Goal: Task Accomplishment & Management: Manage account settings

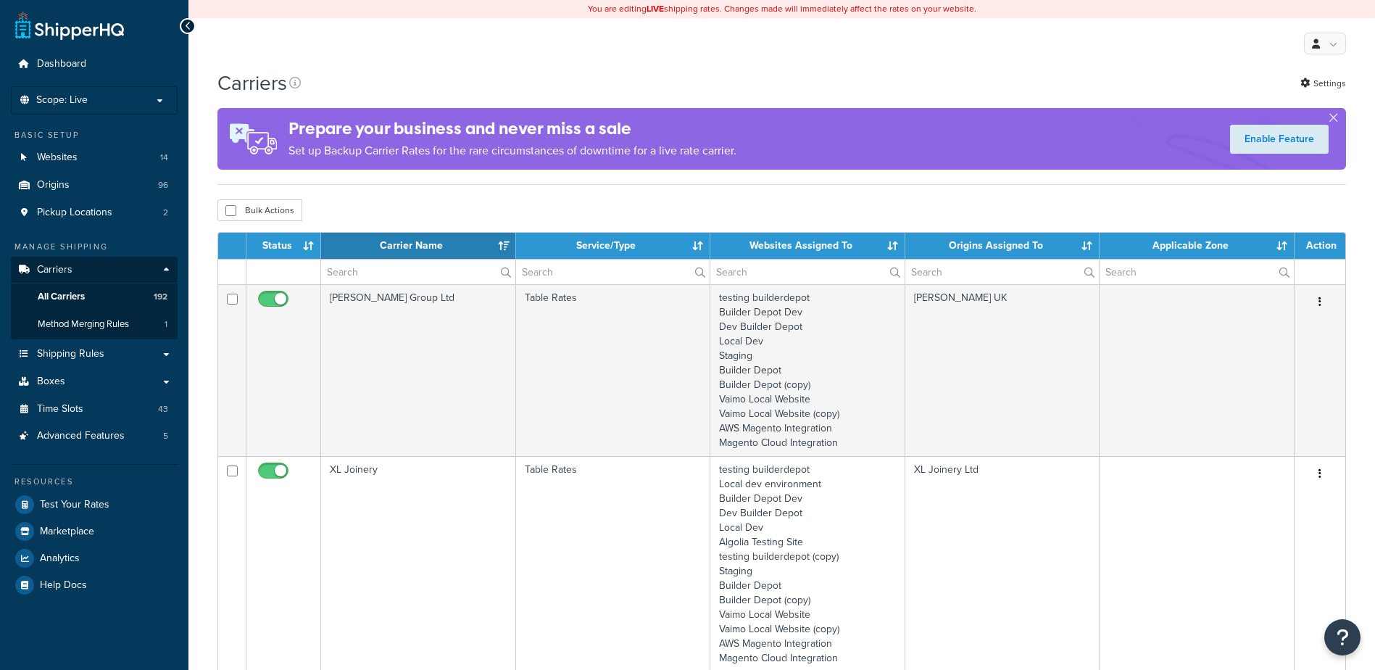
select select "15"
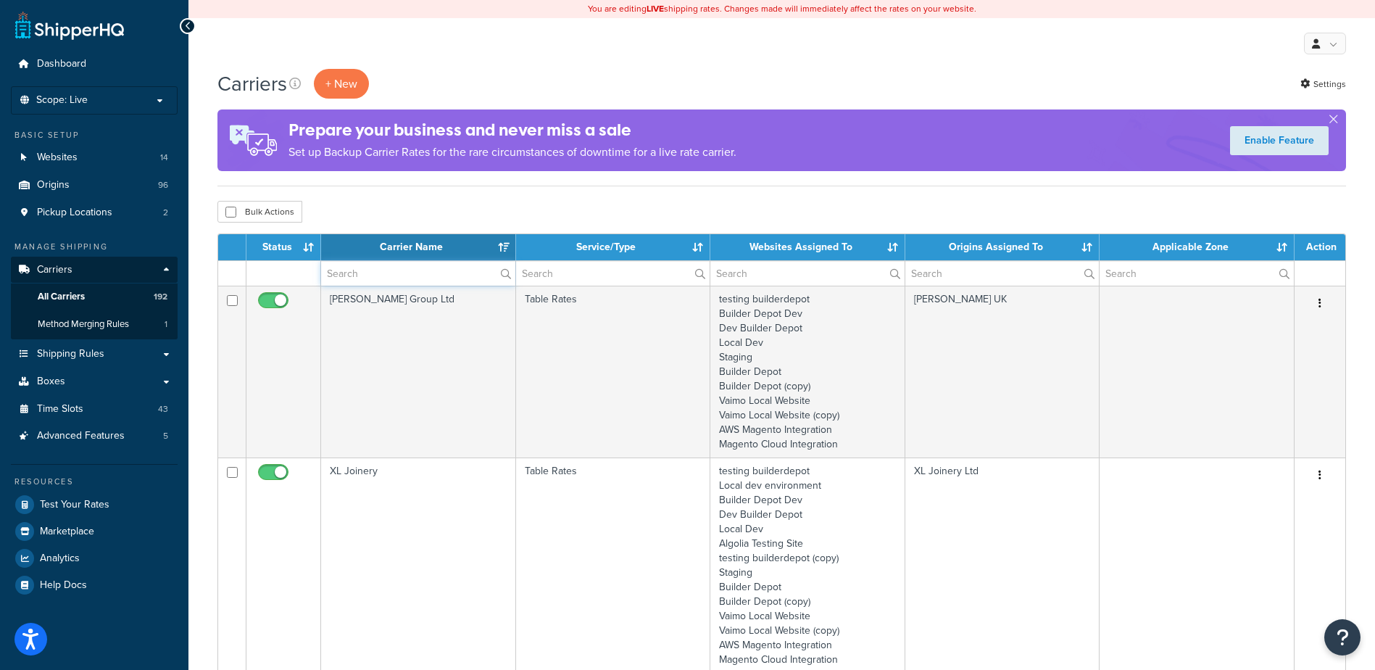
click at [421, 276] on input "text" at bounding box center [418, 273] width 194 height 25
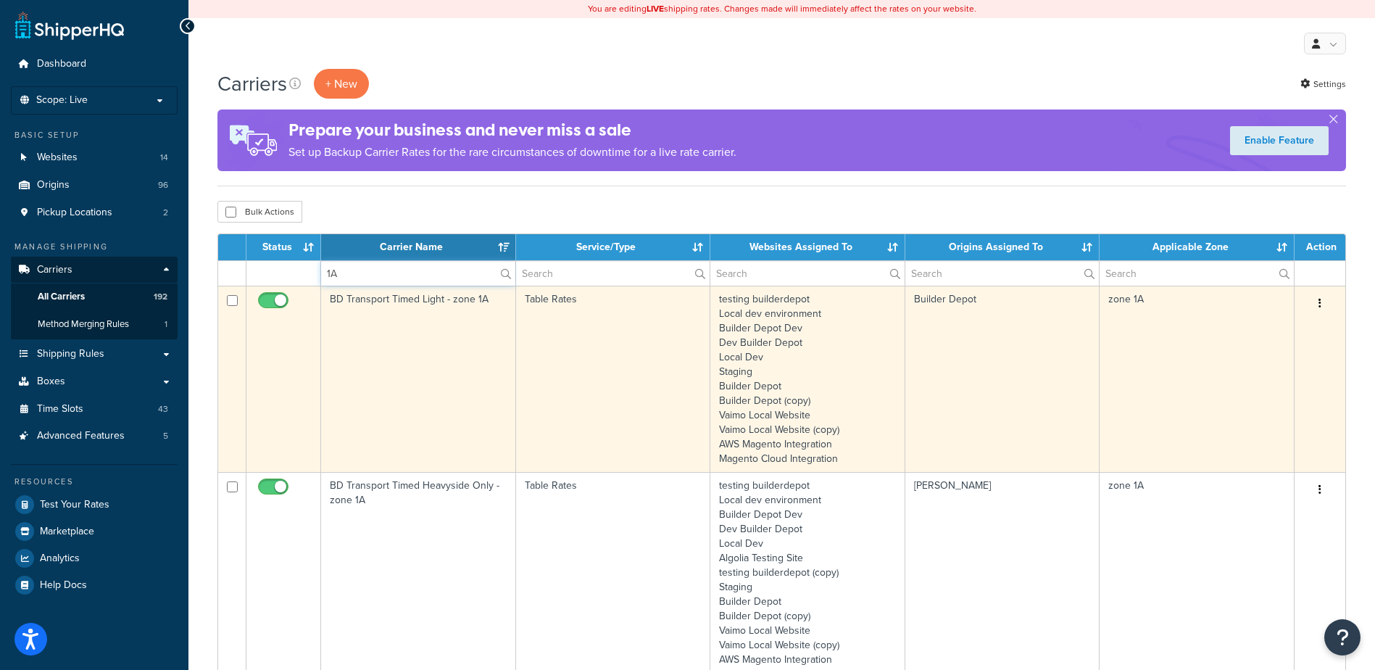
type input "1A"
click at [410, 340] on td "BD Transport Timed Light - zone 1A" at bounding box center [418, 379] width 195 height 186
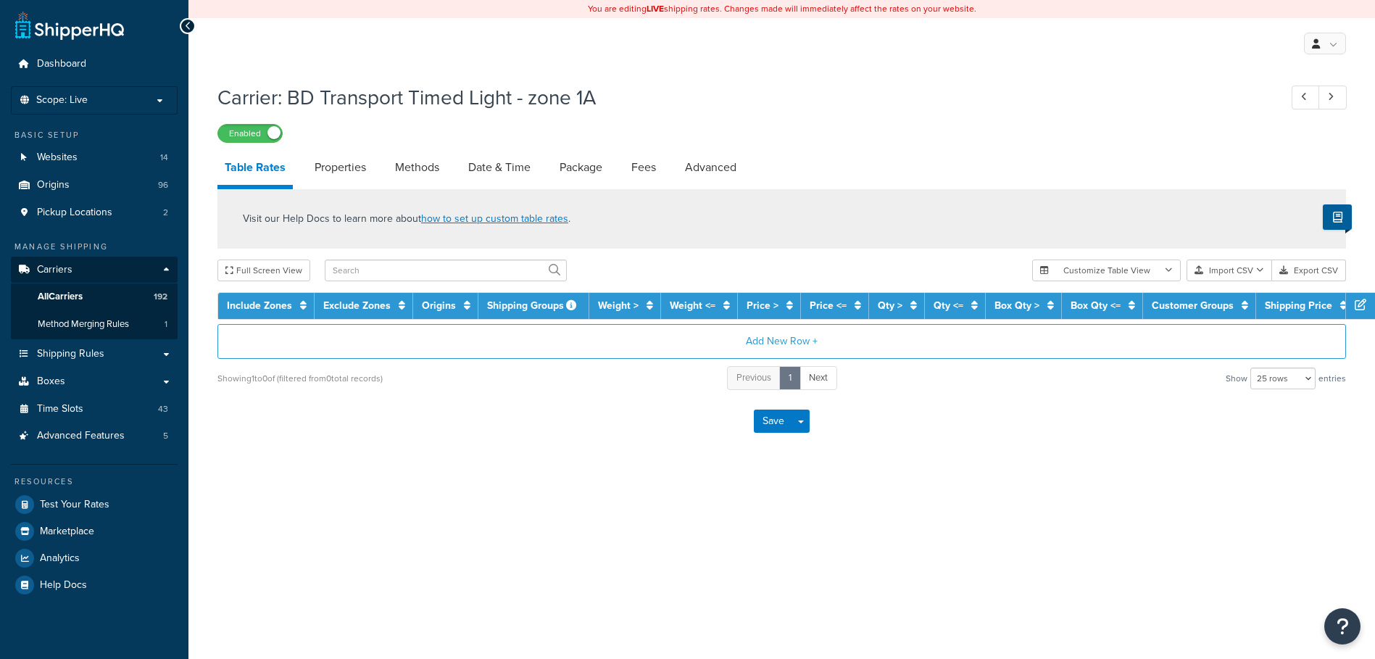
select select "25"
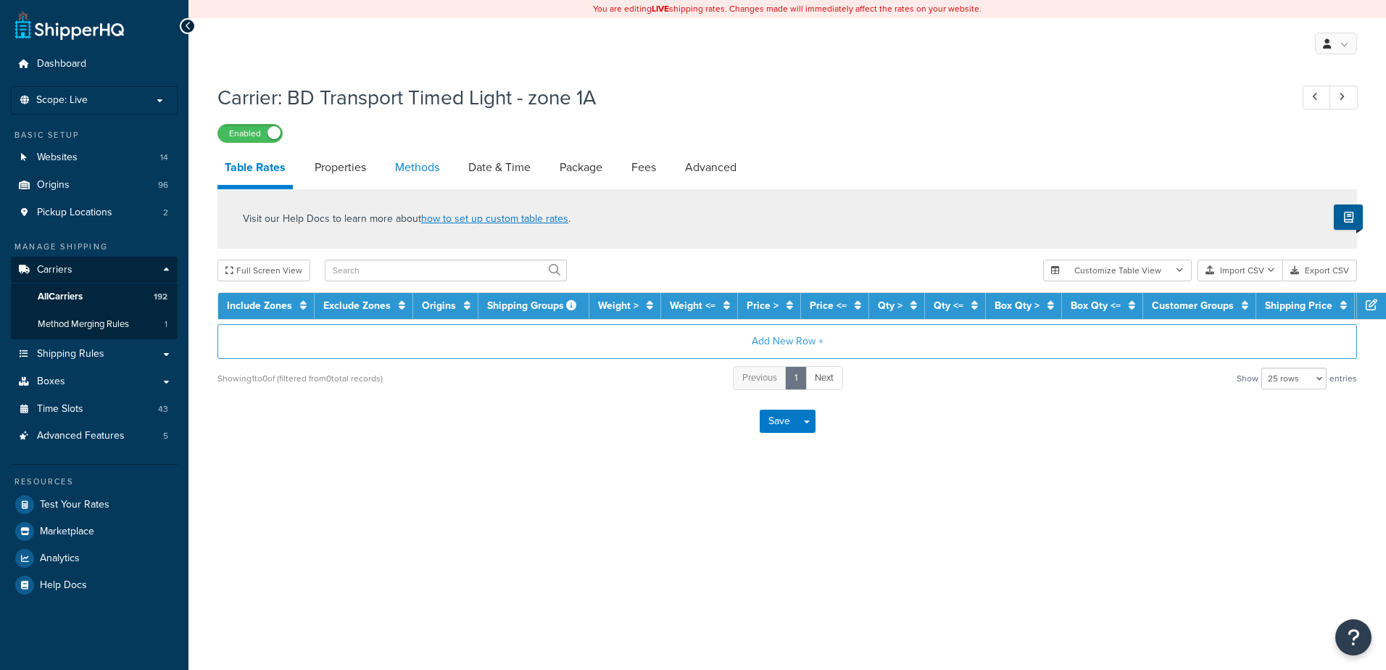
drag, startPoint x: 0, startPoint y: 0, endPoint x: 407, endPoint y: 160, distance: 437.7
click at [407, 160] on link "Methods" at bounding box center [417, 167] width 59 height 35
select select "25"
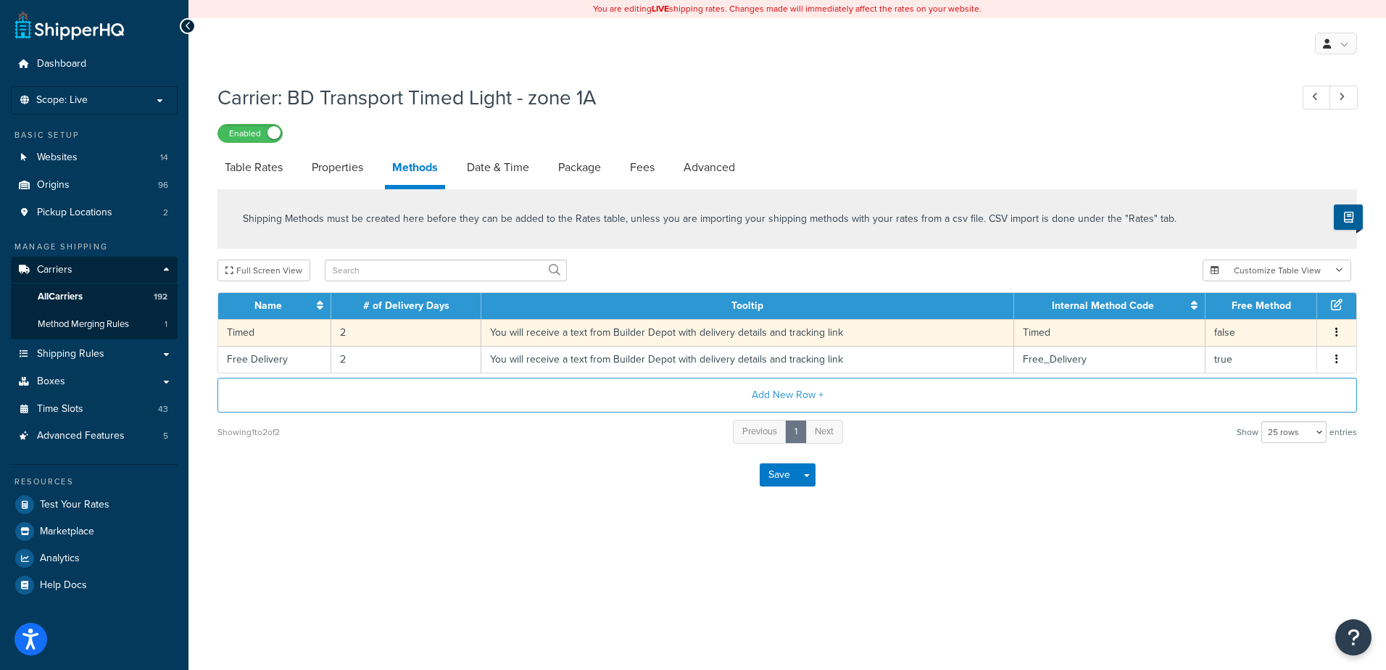
click at [357, 331] on td "2" at bounding box center [406, 332] width 150 height 27
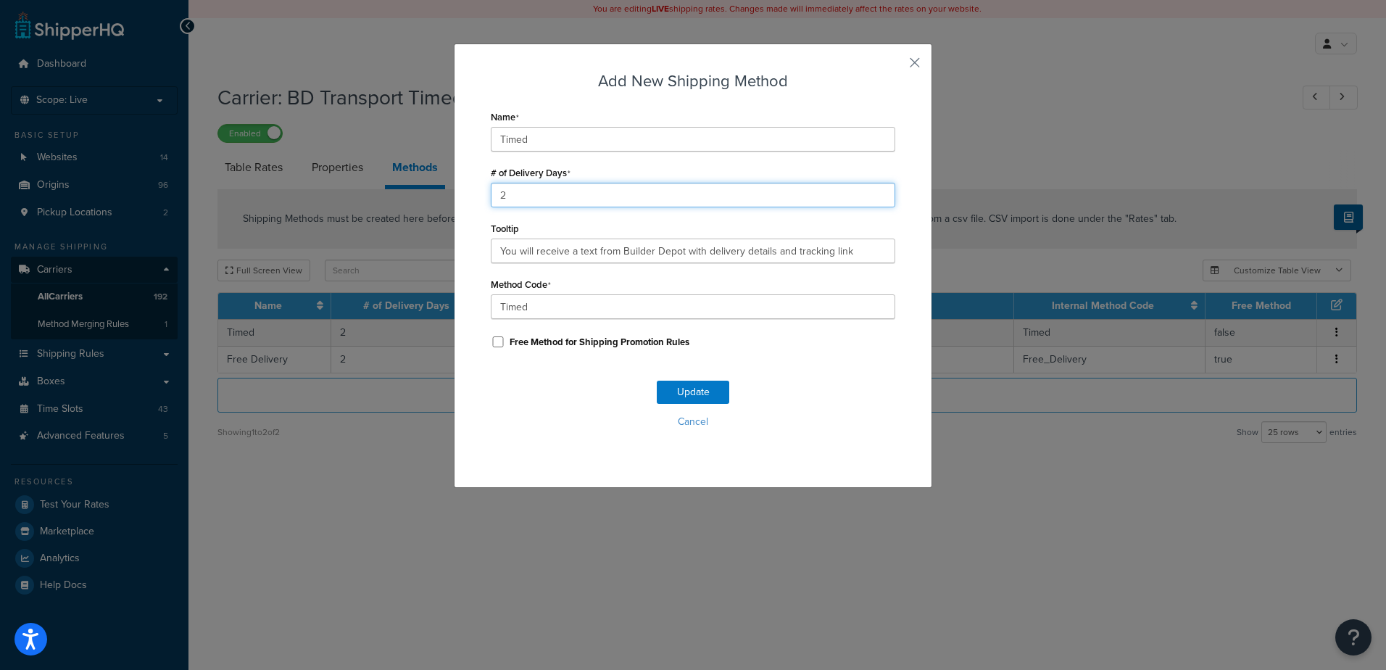
click at [441, 204] on div "Add New Shipping Method Name Timed # of Delivery Days 2 Tooltip You will receiv…" at bounding box center [693, 335] width 1386 height 670
type input "1"
click at [679, 385] on button "Update" at bounding box center [693, 392] width 72 height 23
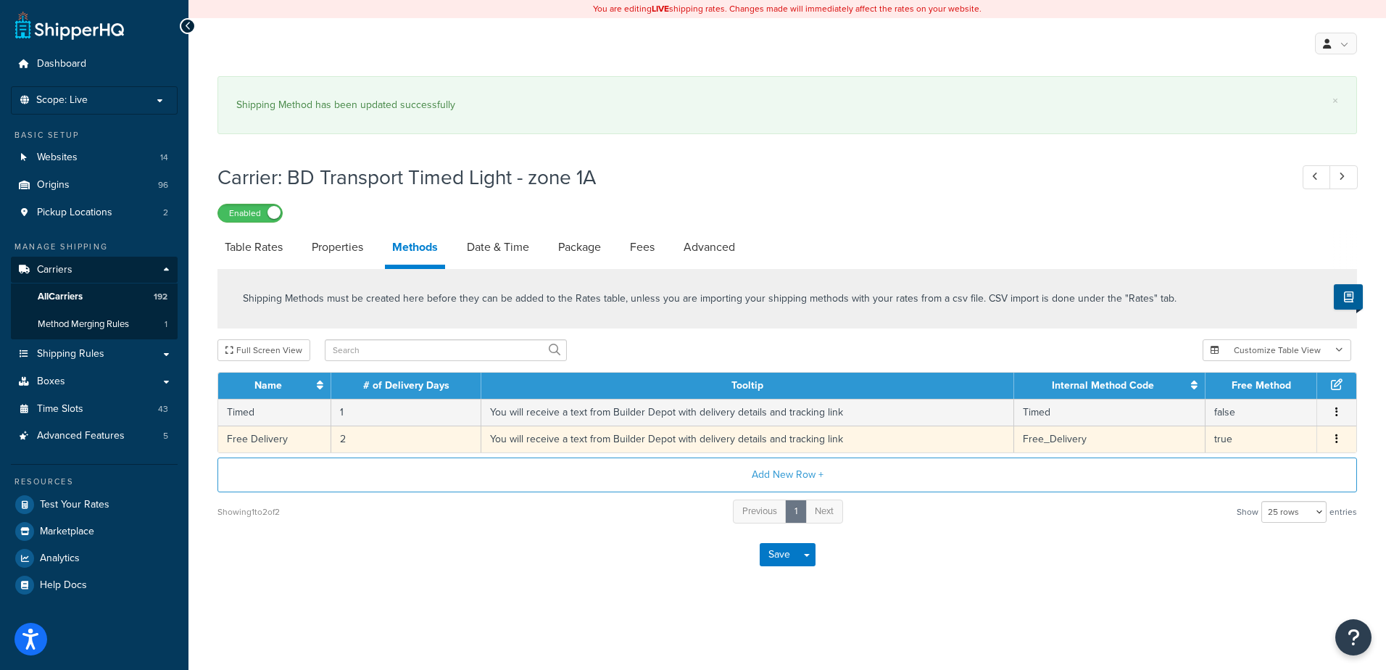
click at [369, 427] on td "2" at bounding box center [406, 438] width 150 height 27
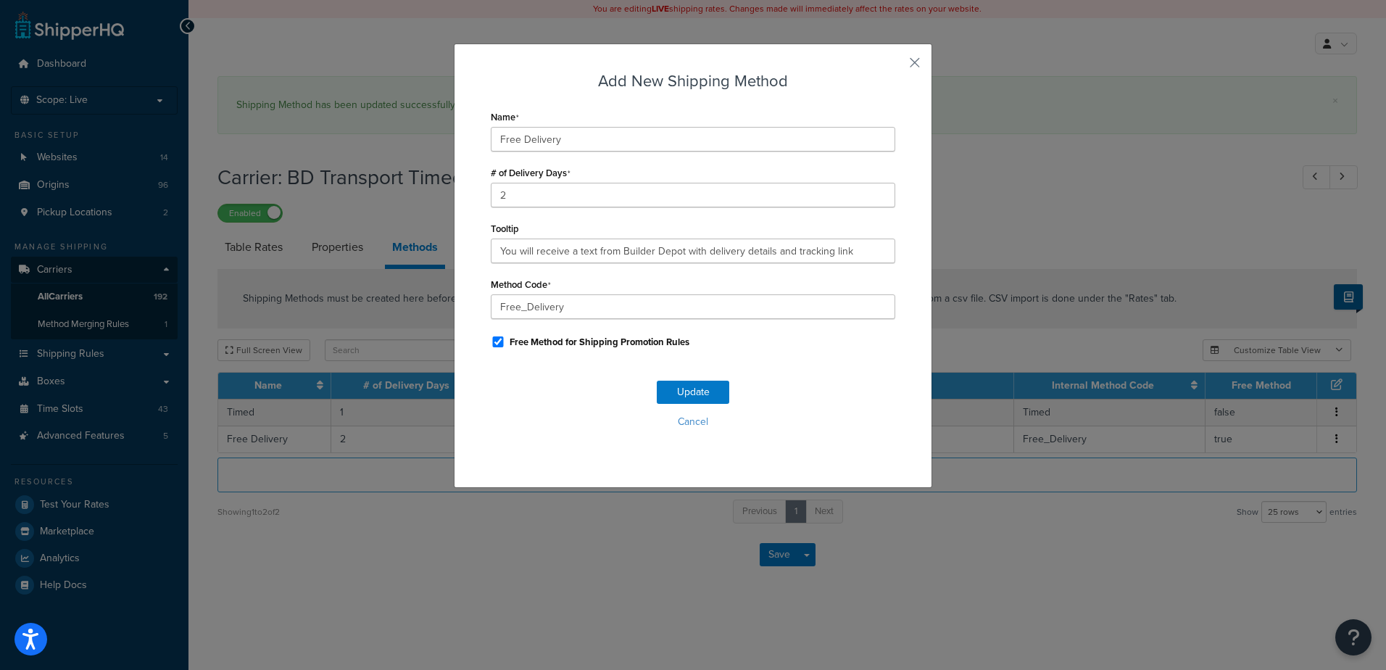
click at [361, 441] on div "Add New Shipping Method Name Free Delivery # of Delivery Days 2 Tooltip You wil…" at bounding box center [693, 335] width 1386 height 670
drag, startPoint x: 547, startPoint y: 194, endPoint x: 439, endPoint y: 199, distance: 108.8
click at [439, 199] on div "Add New Shipping Method Name Free Delivery # of Delivery Days 2 Tooltip You wil…" at bounding box center [693, 335] width 1386 height 670
type input "1"
click at [697, 392] on button "Update" at bounding box center [693, 392] width 72 height 23
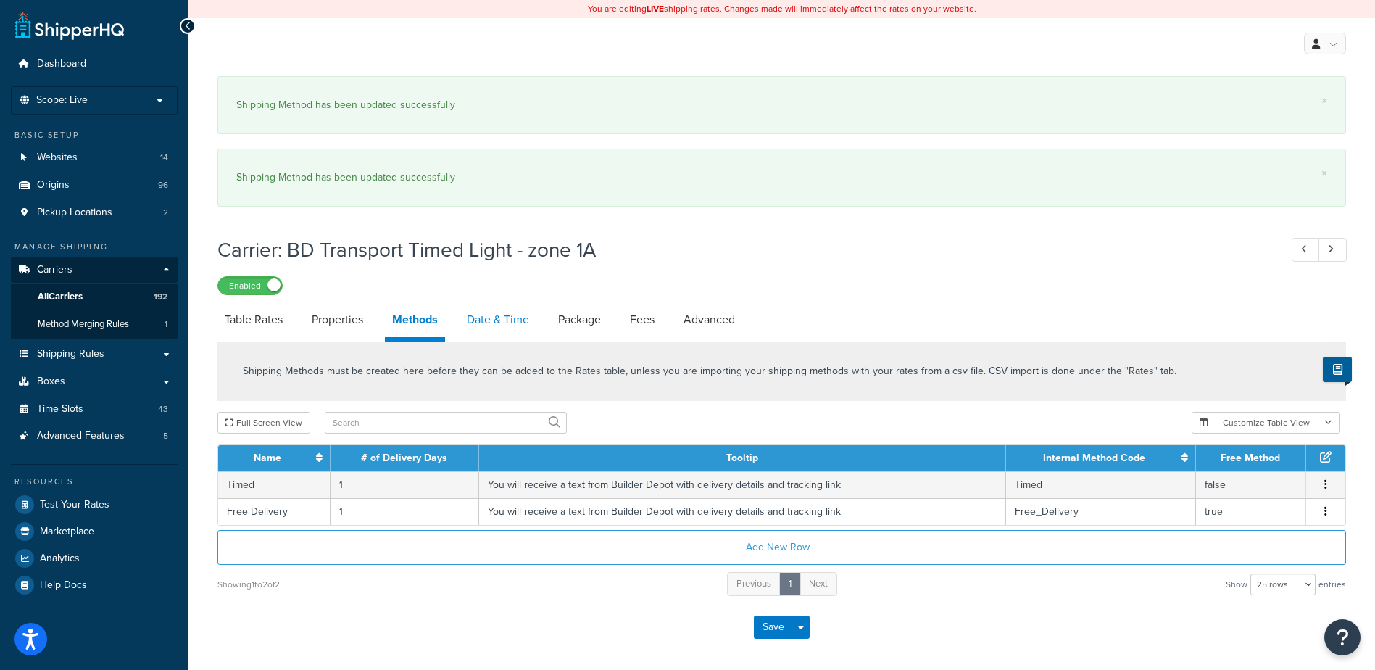
click at [505, 311] on link "Date & Time" at bounding box center [498, 319] width 77 height 35
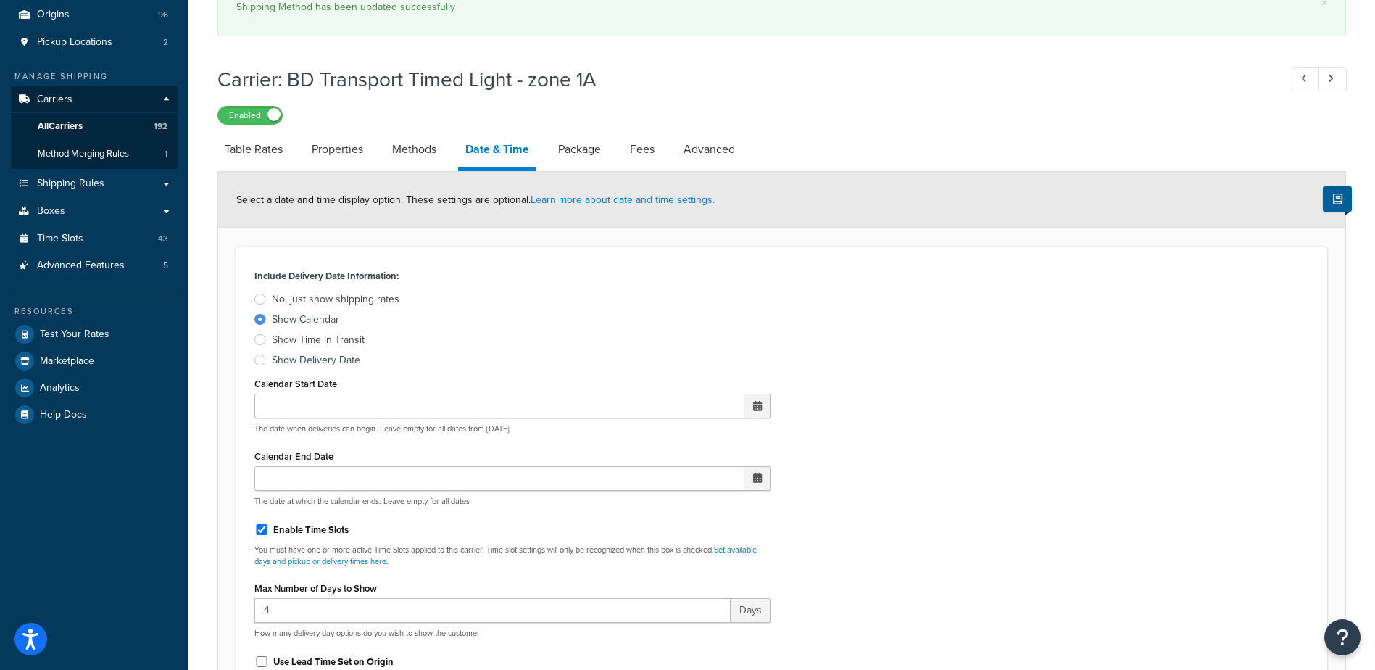
scroll to position [580, 0]
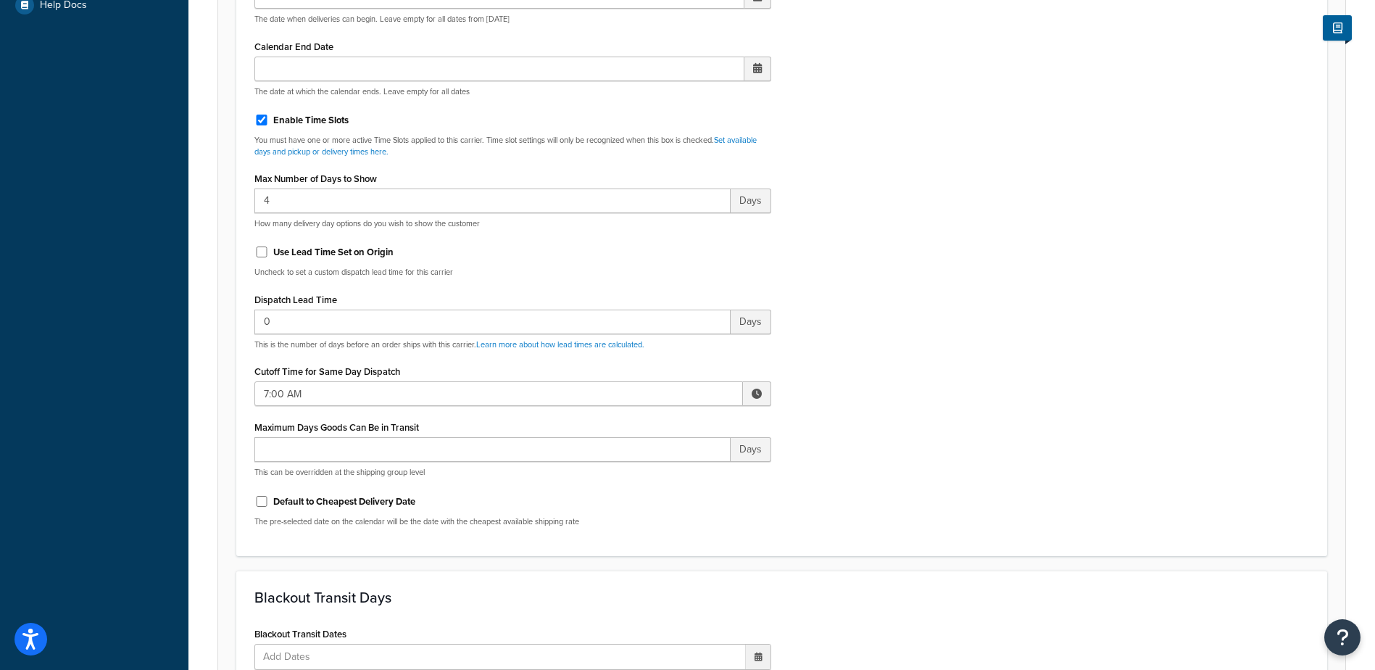
click at [751, 398] on span at bounding box center [757, 393] width 28 height 25
click at [657, 422] on span "▲" at bounding box center [650, 425] width 29 height 29
type input "8:00 AM"
click at [855, 413] on div "Include Delivery Date Information: No, just show shipping rates Show Calendar S…" at bounding box center [782, 197] width 1076 height 682
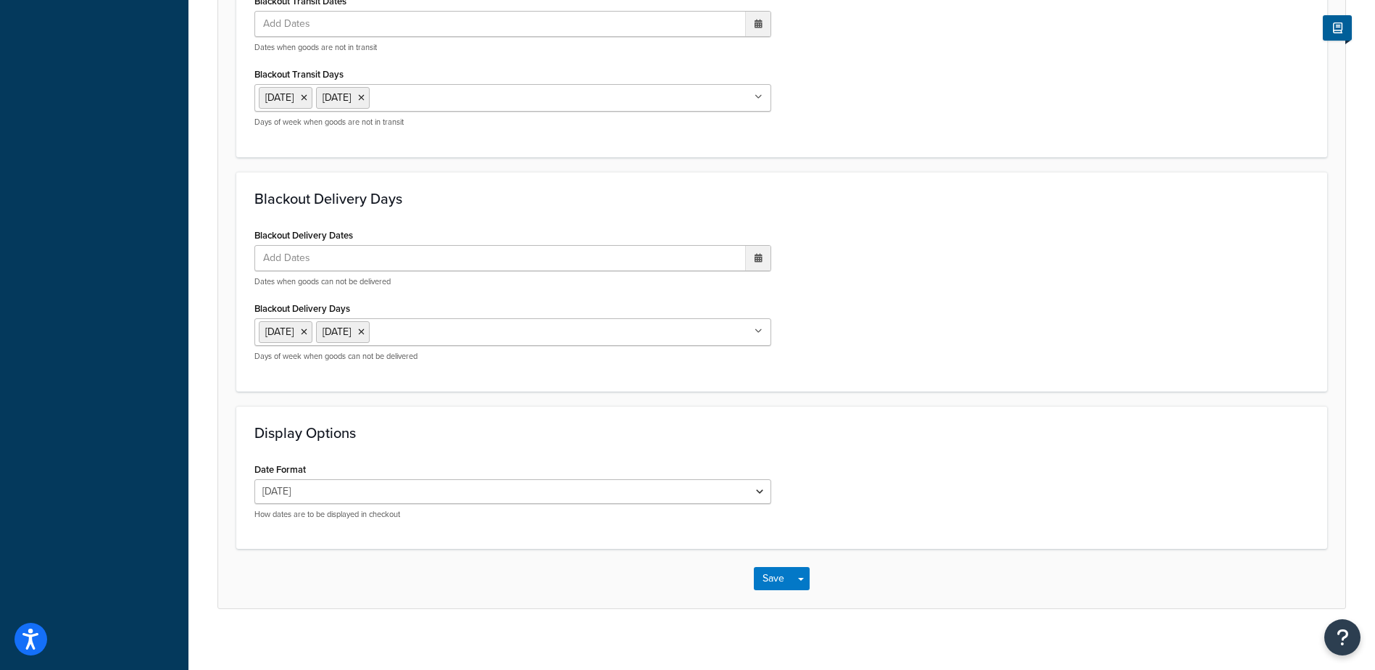
scroll to position [1224, 0]
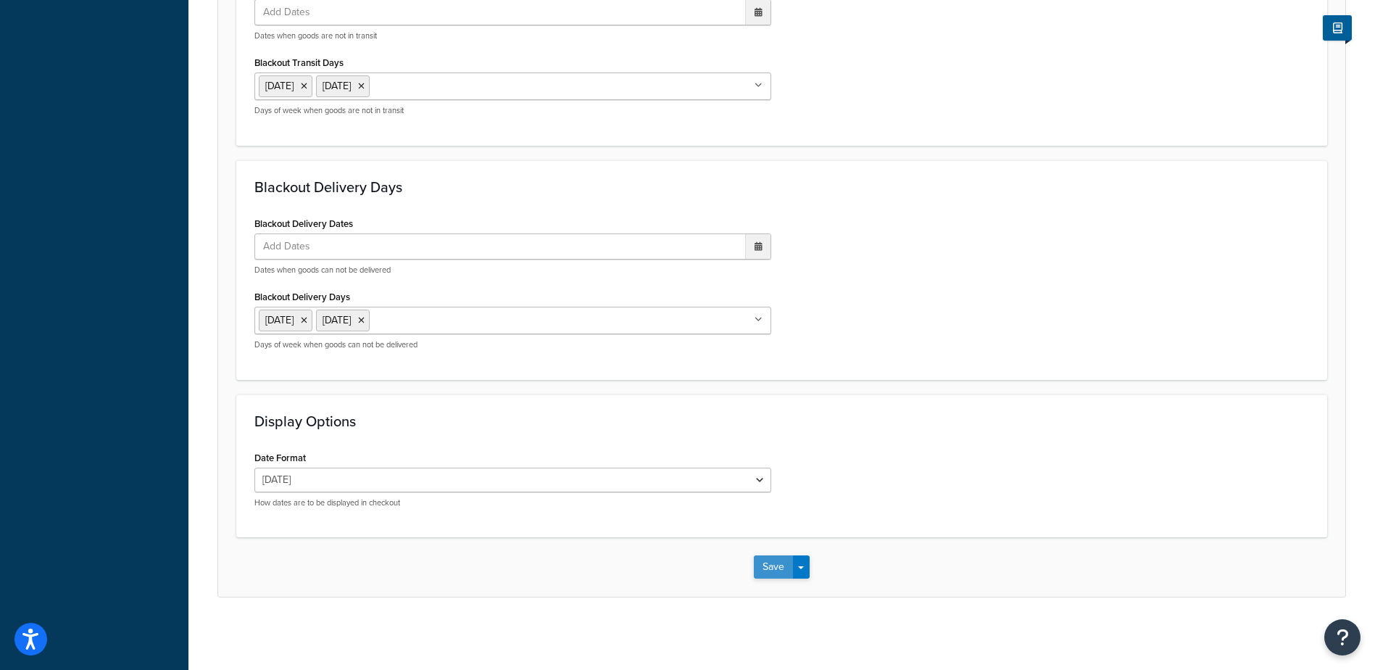
click at [768, 560] on button "Save" at bounding box center [773, 566] width 39 height 23
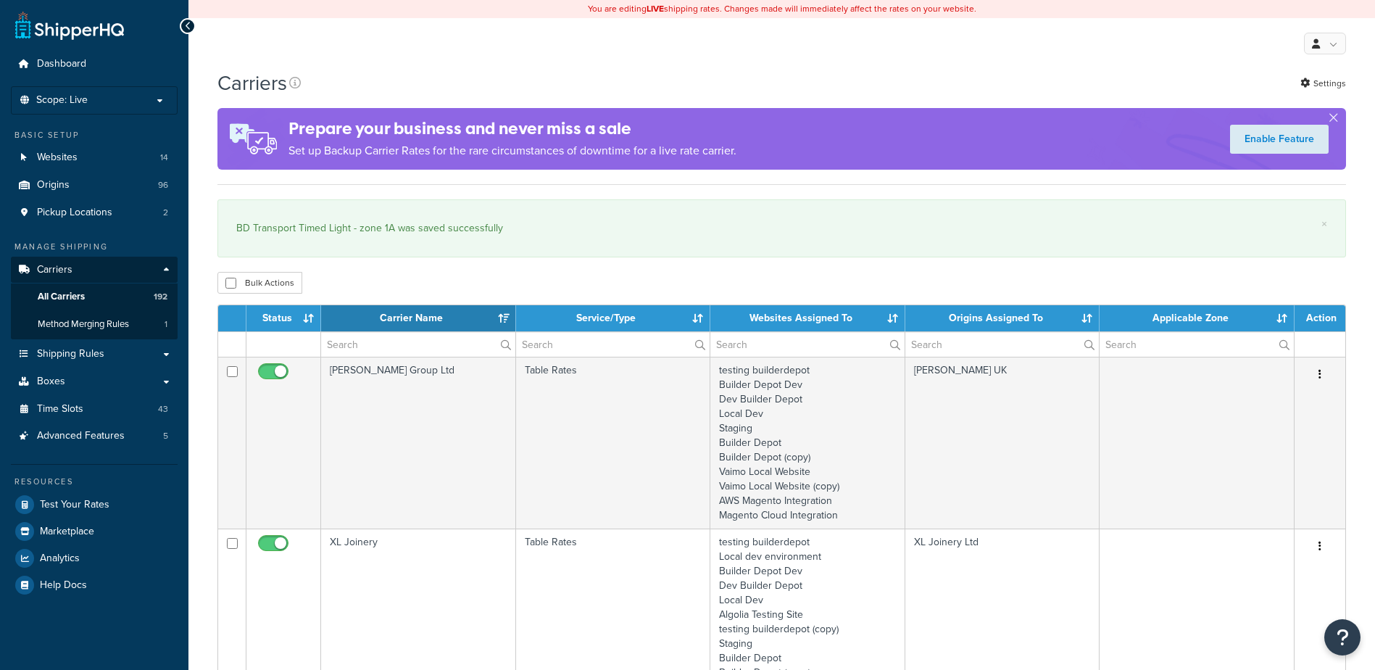
select select "15"
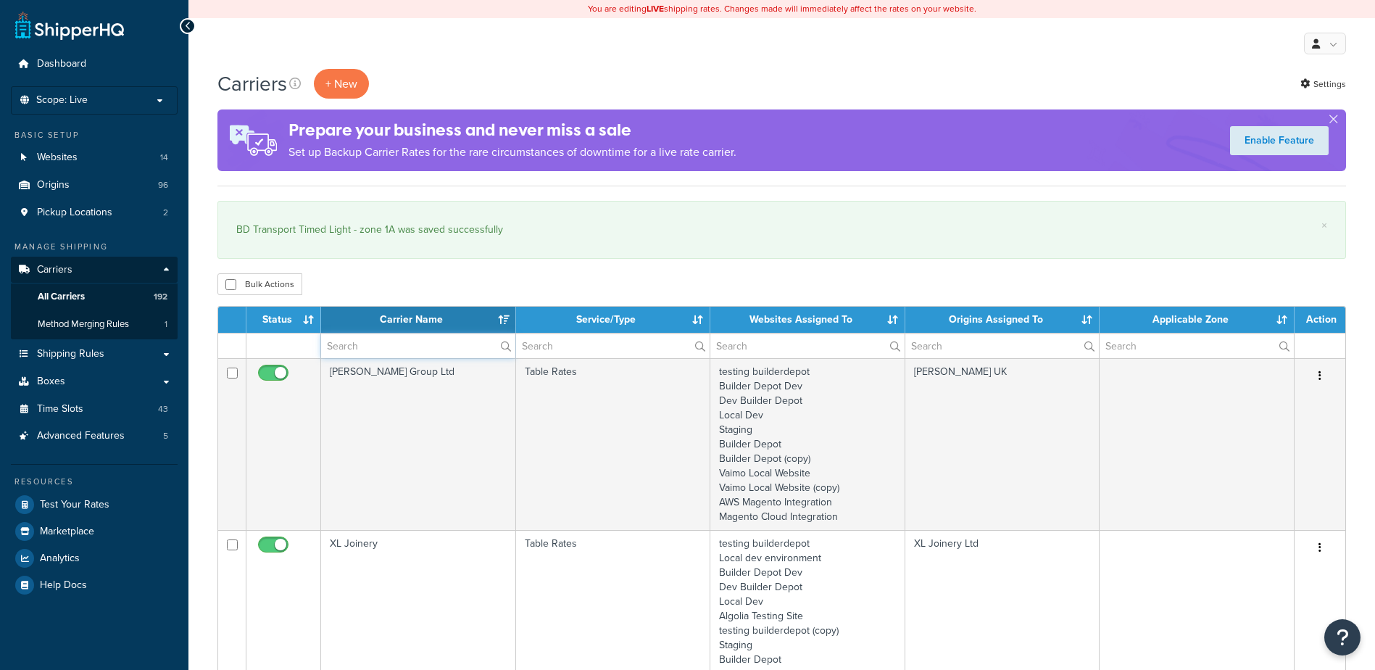
click at [372, 344] on input "text" at bounding box center [418, 345] width 194 height 25
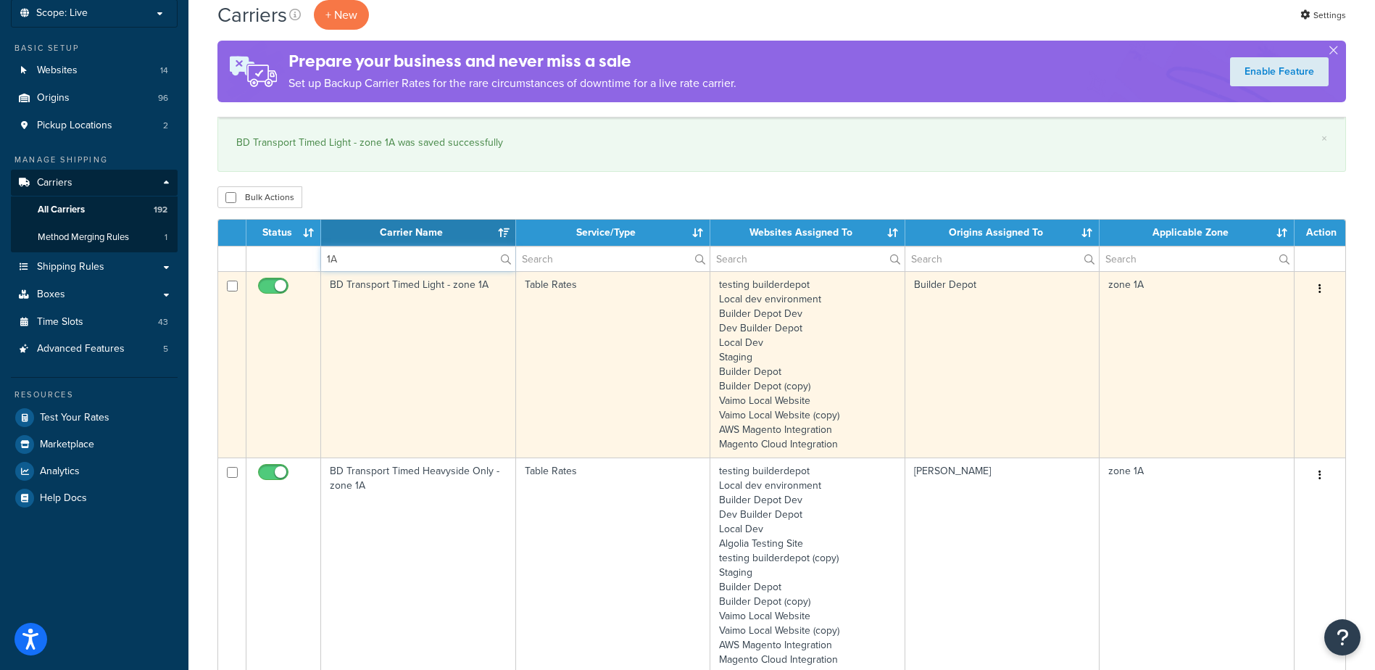
scroll to position [362, 0]
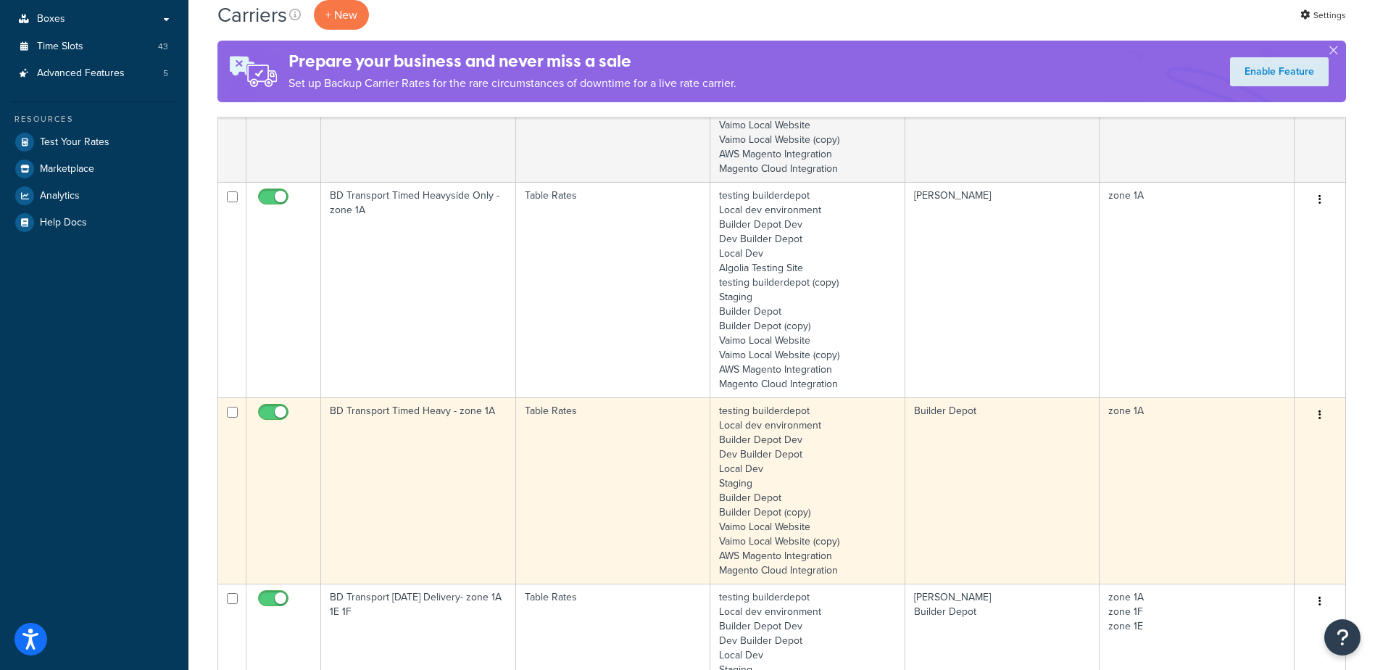
type input "1A"
click at [453, 461] on td "BD Transport Timed Heavy - zone 1A" at bounding box center [418, 490] width 195 height 186
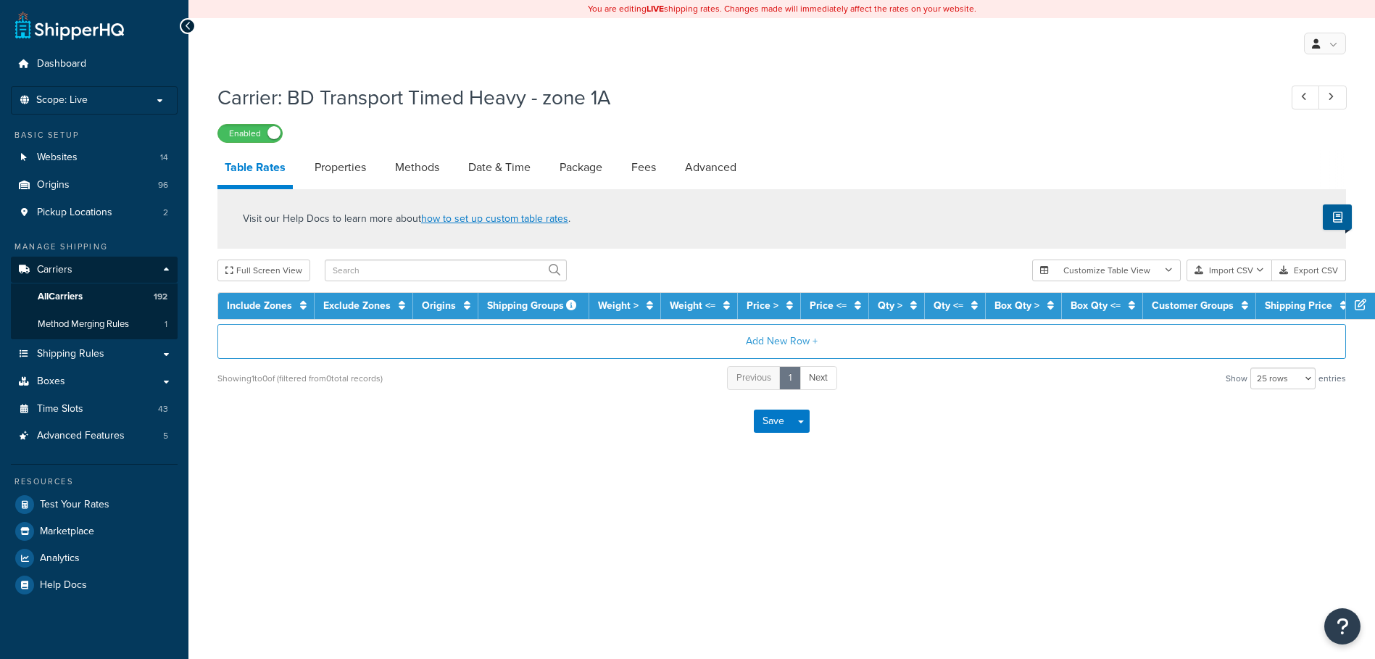
select select "25"
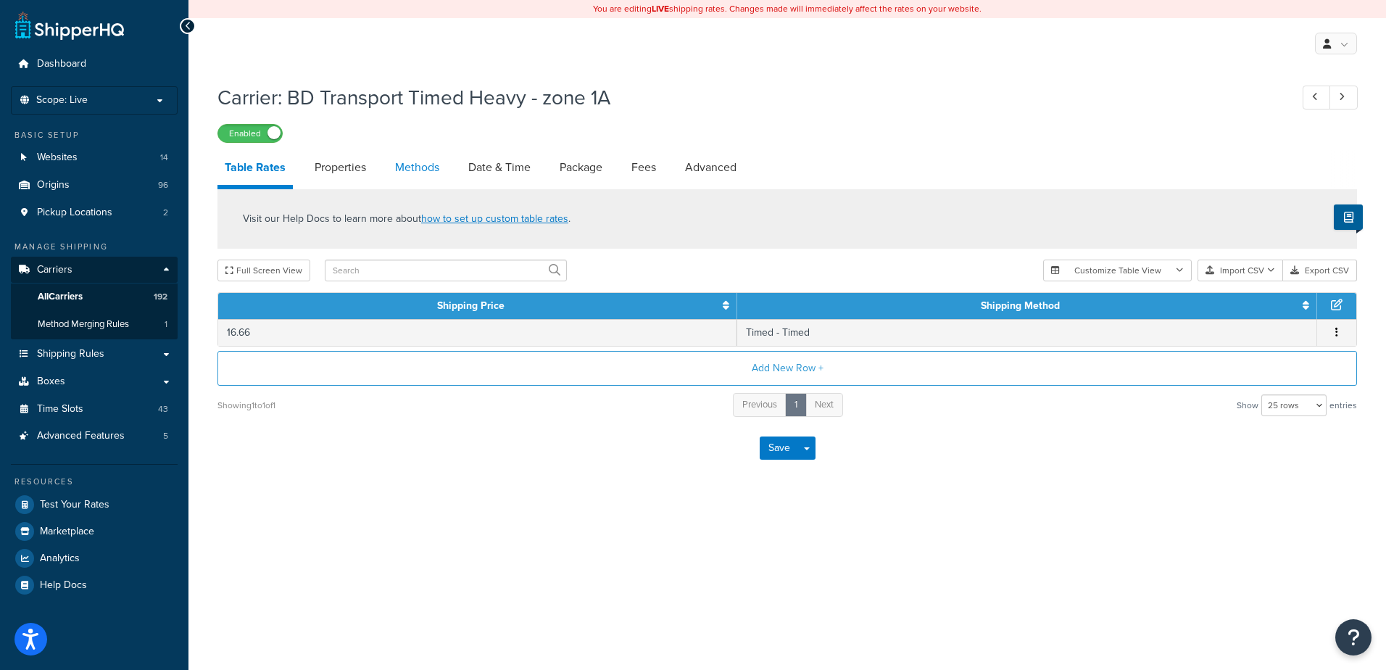
click at [422, 173] on link "Methods" at bounding box center [417, 167] width 59 height 35
select select "25"
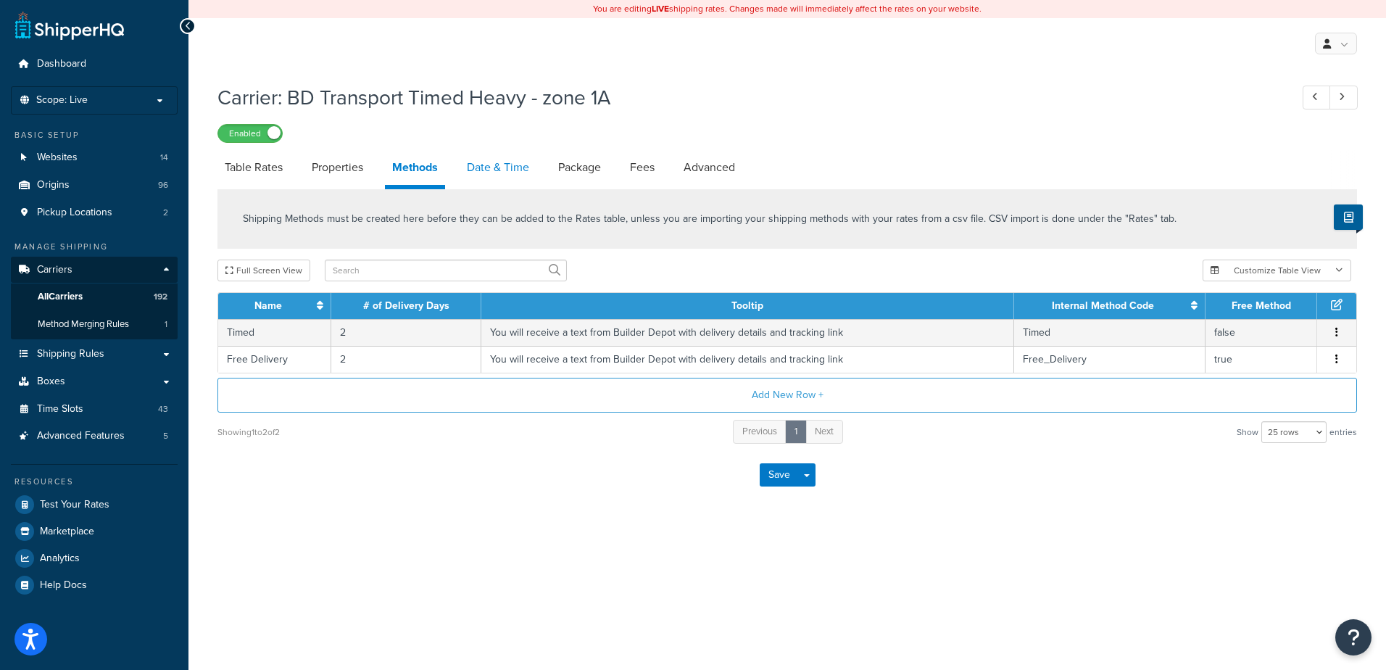
click at [510, 159] on link "Date & Time" at bounding box center [498, 167] width 77 height 35
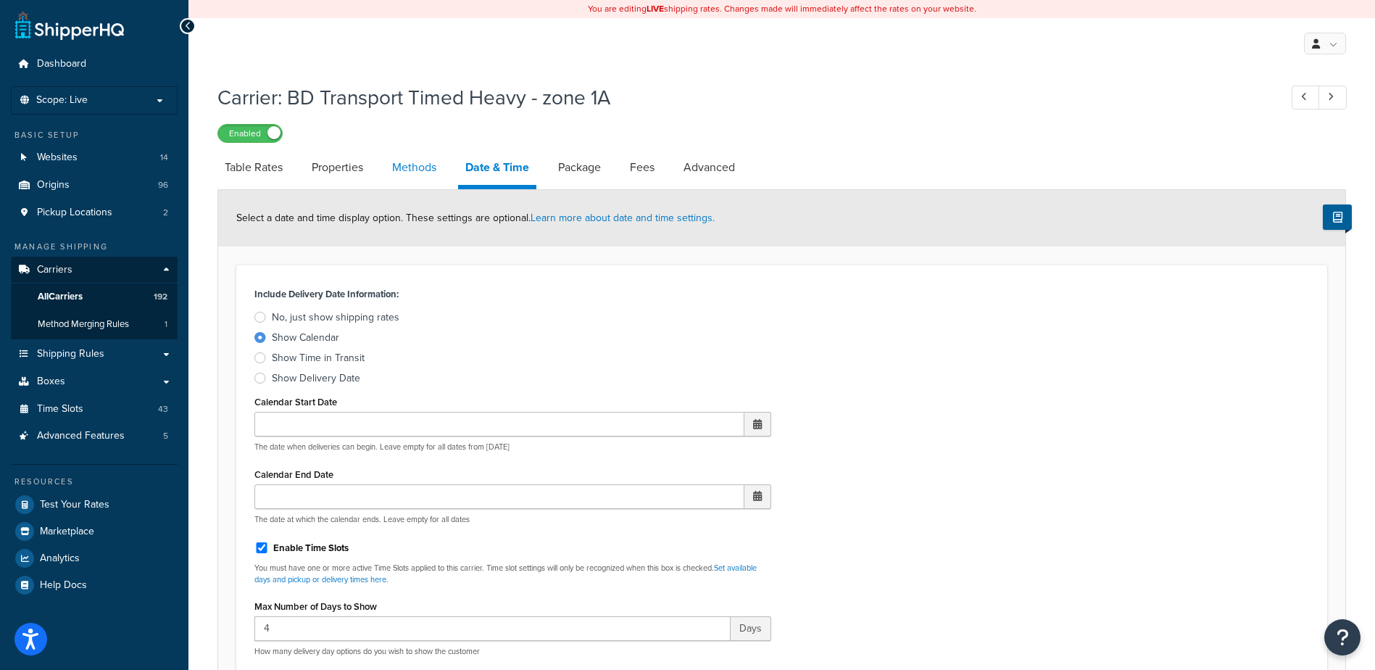
click at [407, 153] on link "Methods" at bounding box center [414, 167] width 59 height 35
select select "25"
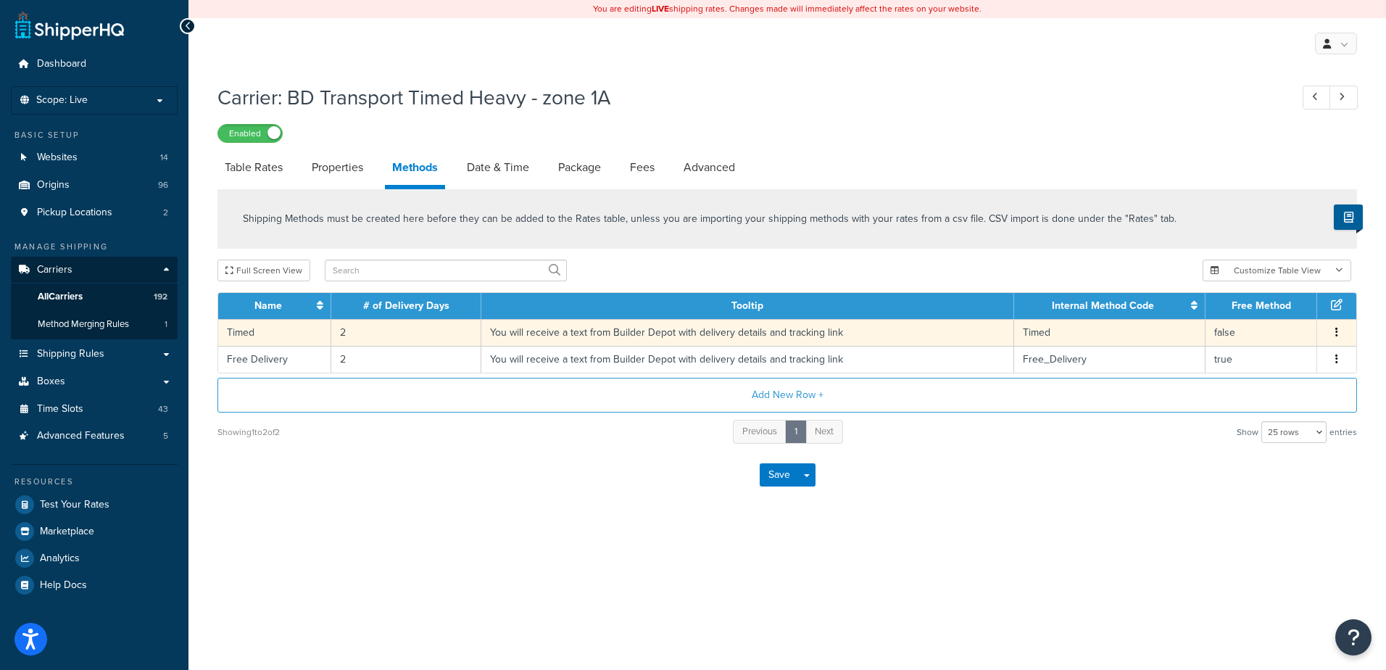
click at [388, 337] on td "2" at bounding box center [406, 332] width 150 height 27
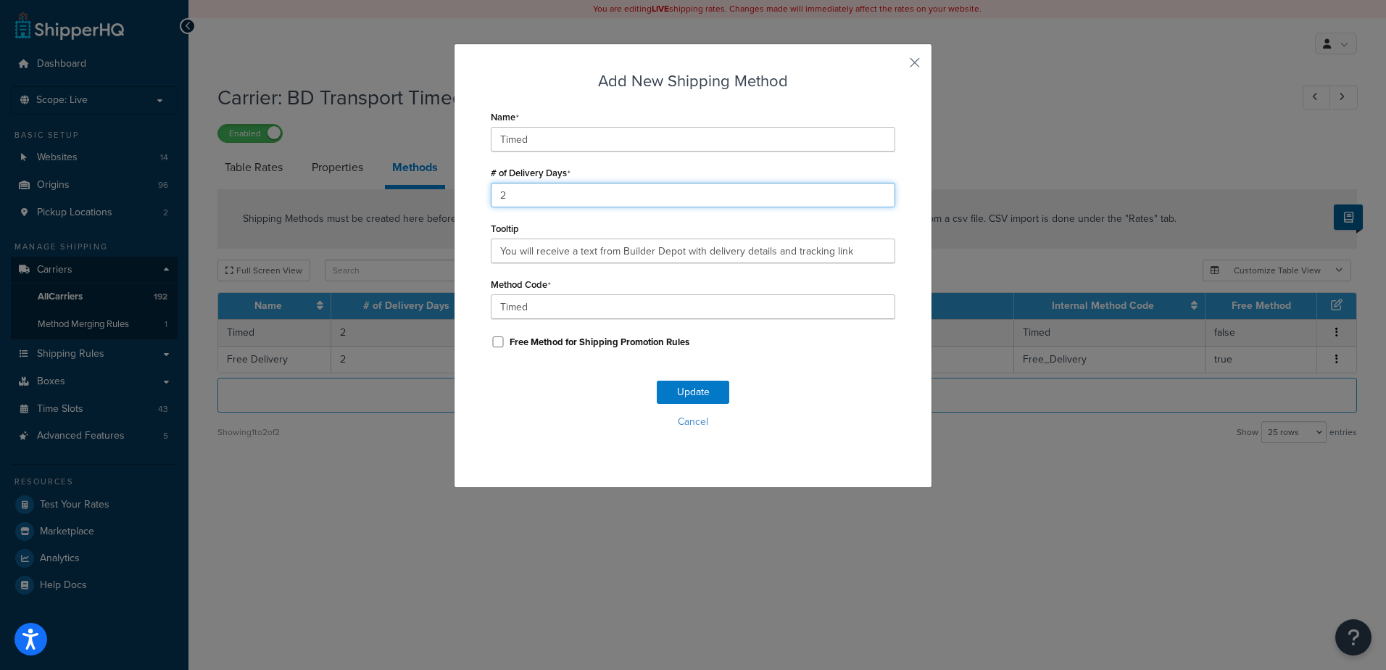
click at [469, 192] on div "Add New Shipping Method Name Timed # of Delivery Days 2 Tooltip You will receiv…" at bounding box center [693, 265] width 478 height 444
type input "1"
click at [691, 388] on button "Update" at bounding box center [693, 392] width 72 height 23
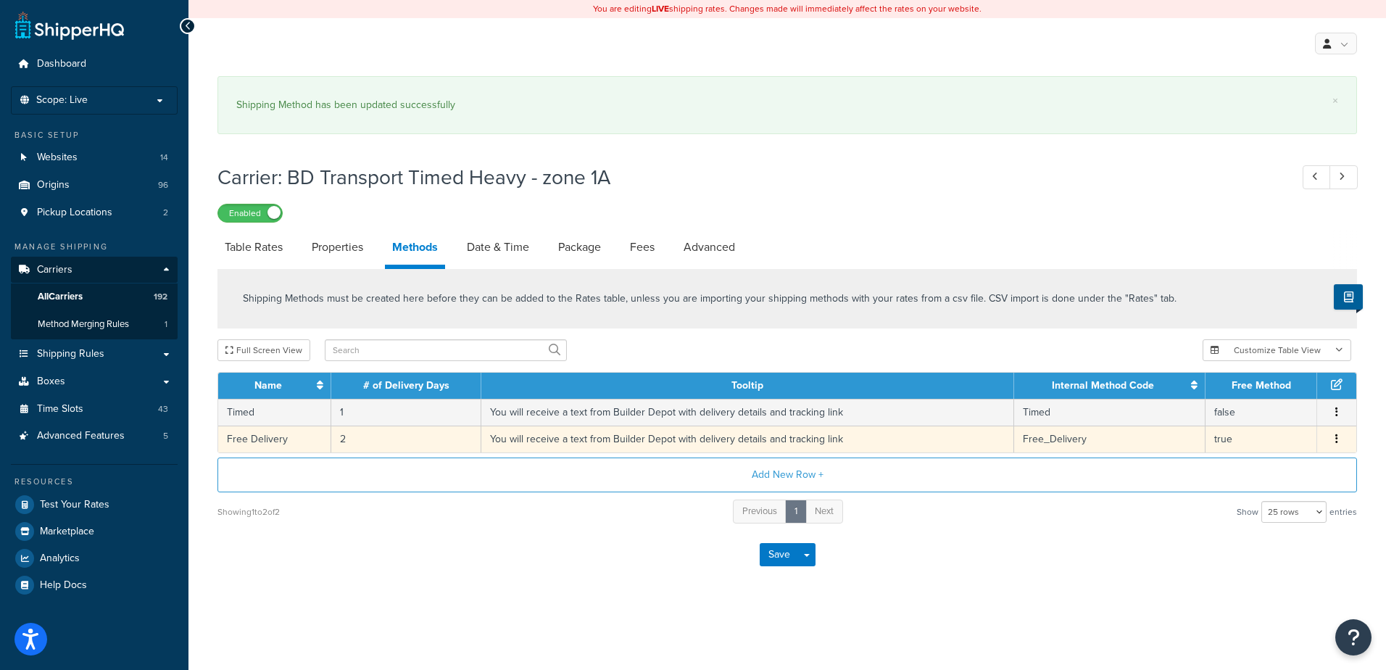
click at [362, 433] on td "2" at bounding box center [406, 438] width 150 height 27
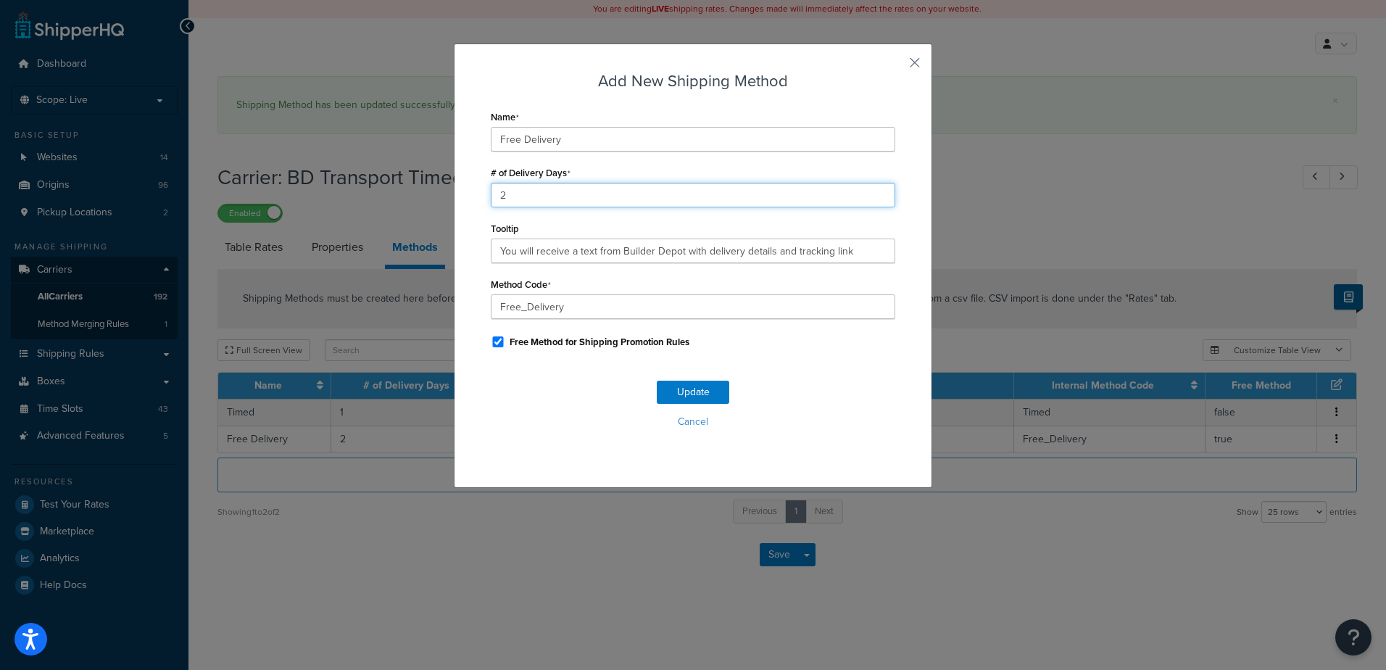
drag, startPoint x: 513, startPoint y: 196, endPoint x: 473, endPoint y: 196, distance: 40.6
click at [473, 196] on div "Add New Shipping Method Name Free Delivery # of Delivery Days 2 Tooltip You wil…" at bounding box center [693, 265] width 478 height 444
type input "1"
click at [687, 388] on button "Update" at bounding box center [693, 392] width 72 height 23
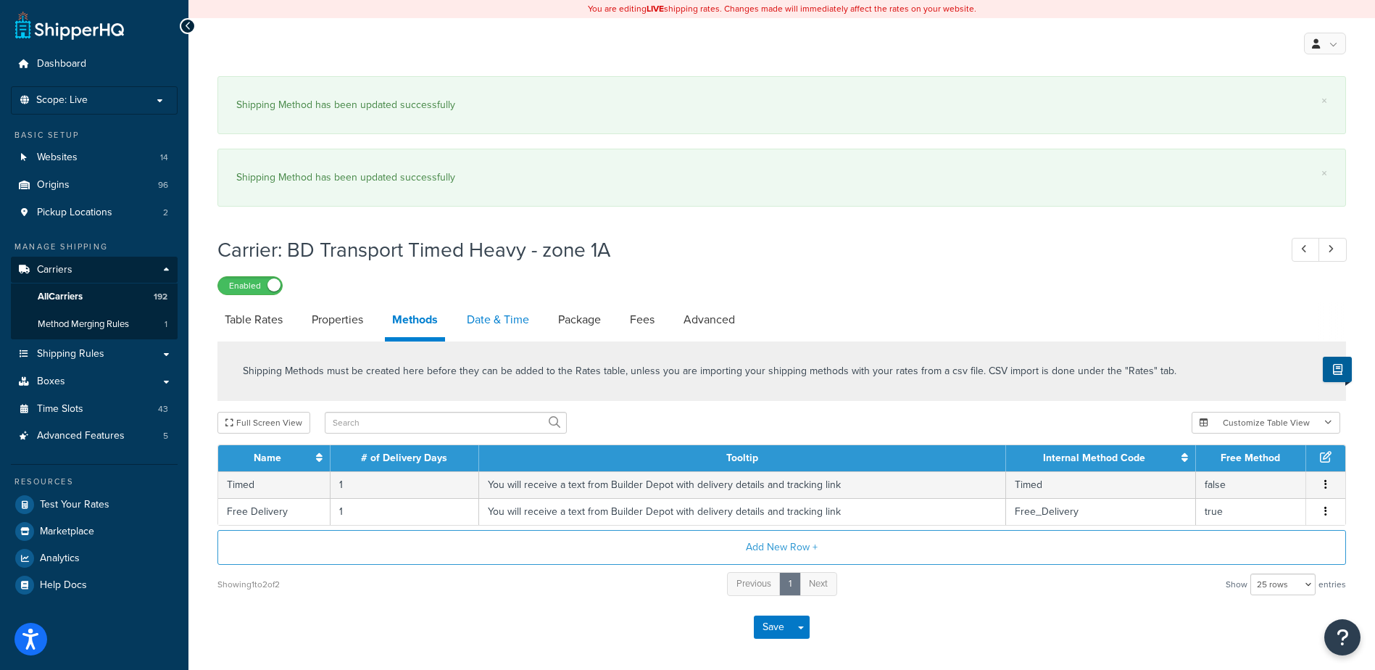
click at [501, 319] on link "Date & Time" at bounding box center [498, 319] width 77 height 35
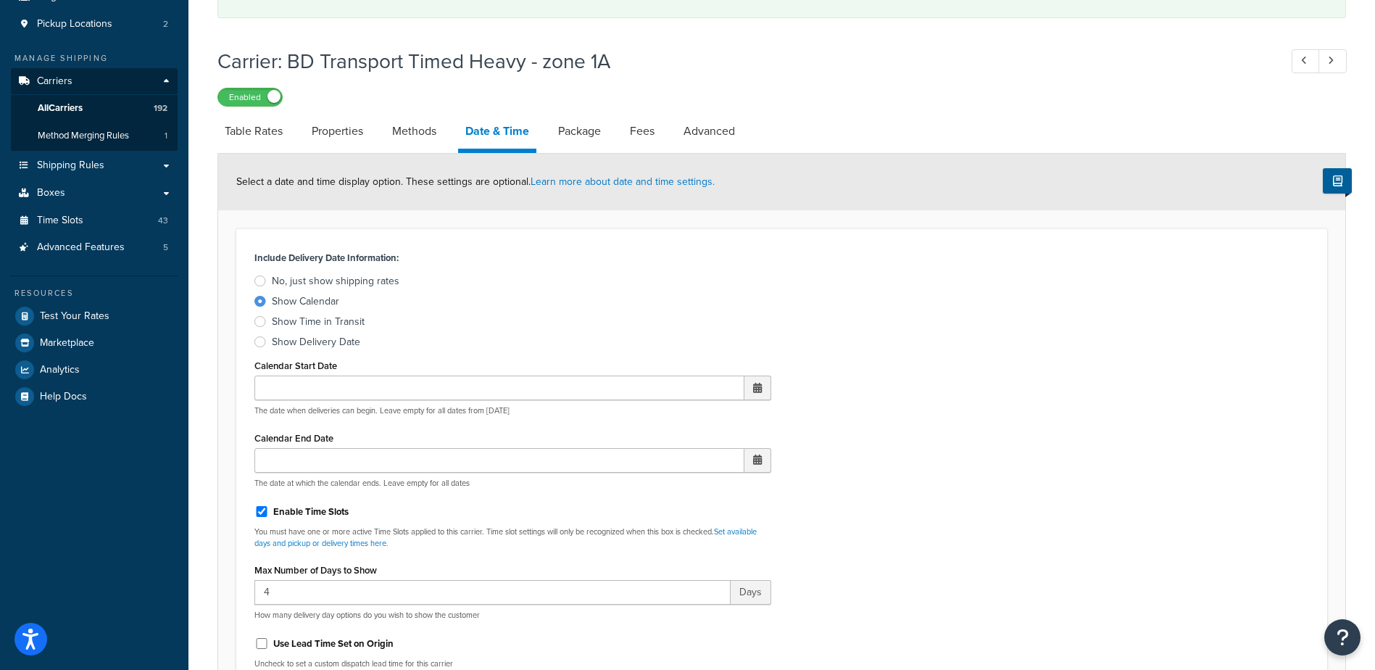
scroll to position [580, 0]
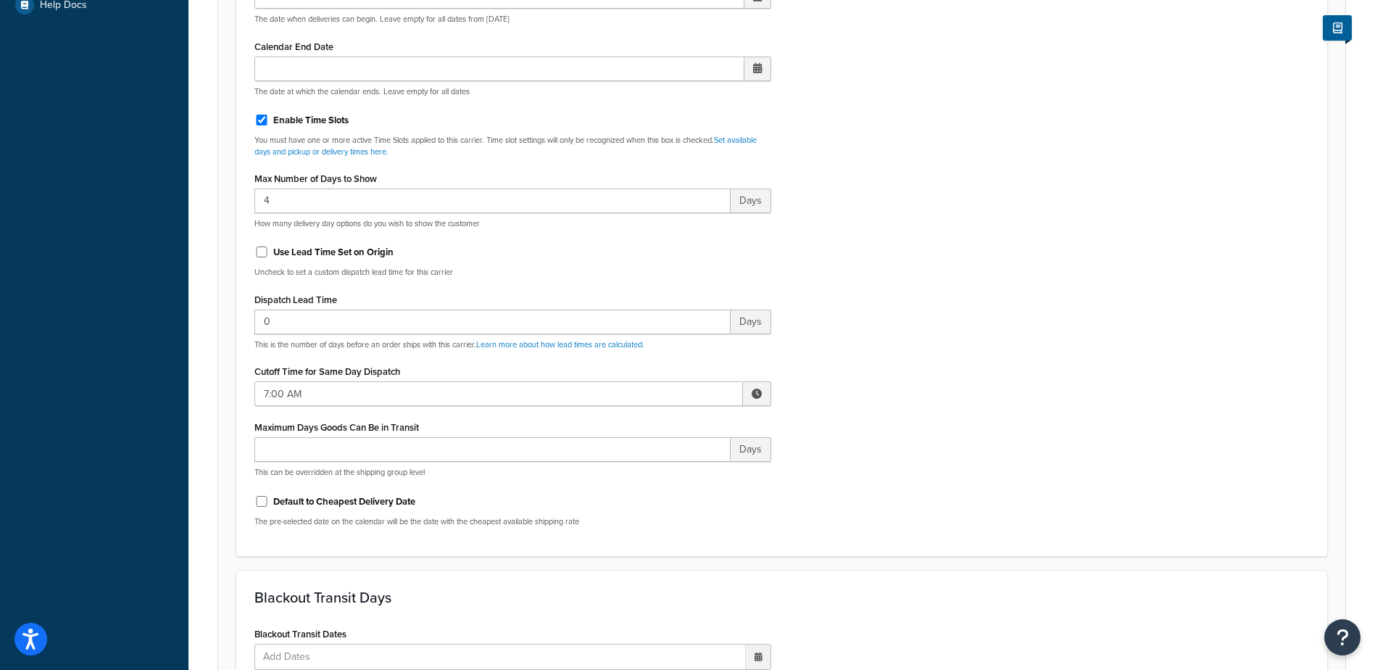
click at [758, 396] on span at bounding box center [757, 393] width 10 height 10
click at [644, 428] on span "▲" at bounding box center [650, 425] width 29 height 29
type input "8:00 AM"
click at [875, 433] on div "Include Delivery Date Information: No, just show shipping rates Show Calendar S…" at bounding box center [782, 197] width 1076 height 682
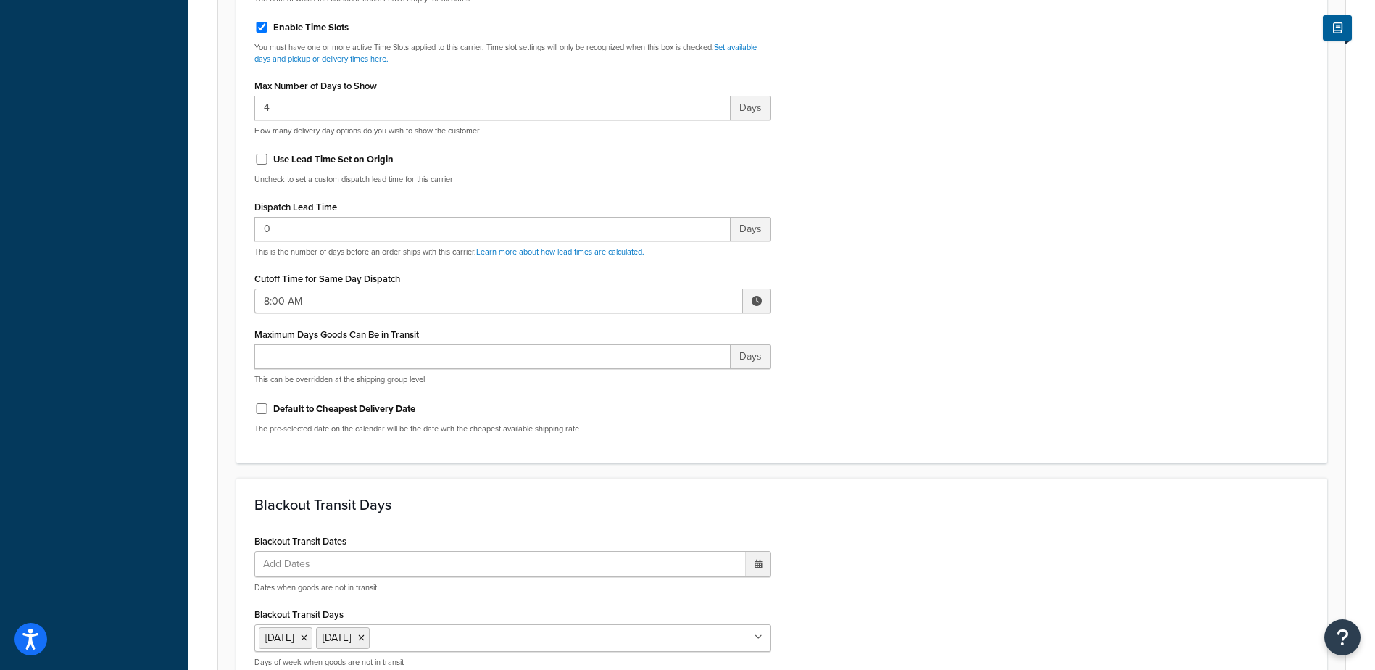
scroll to position [1224, 0]
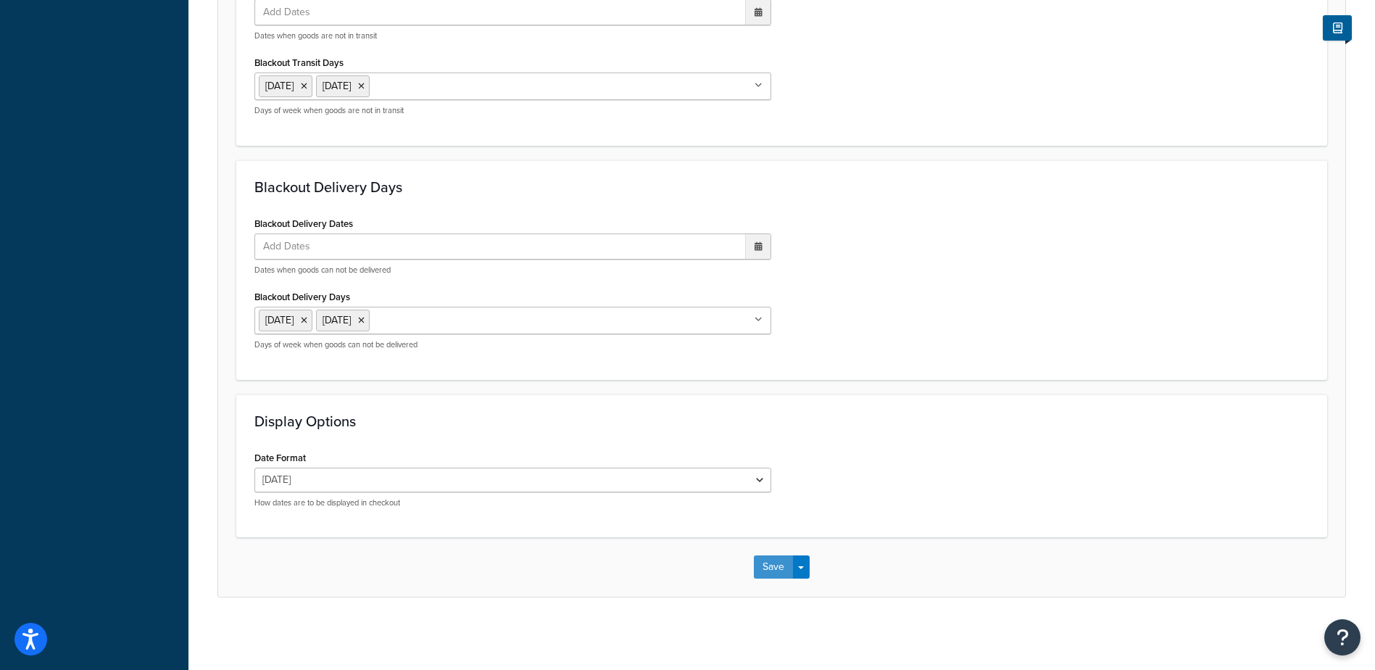
click at [773, 565] on button "Save" at bounding box center [773, 566] width 39 height 23
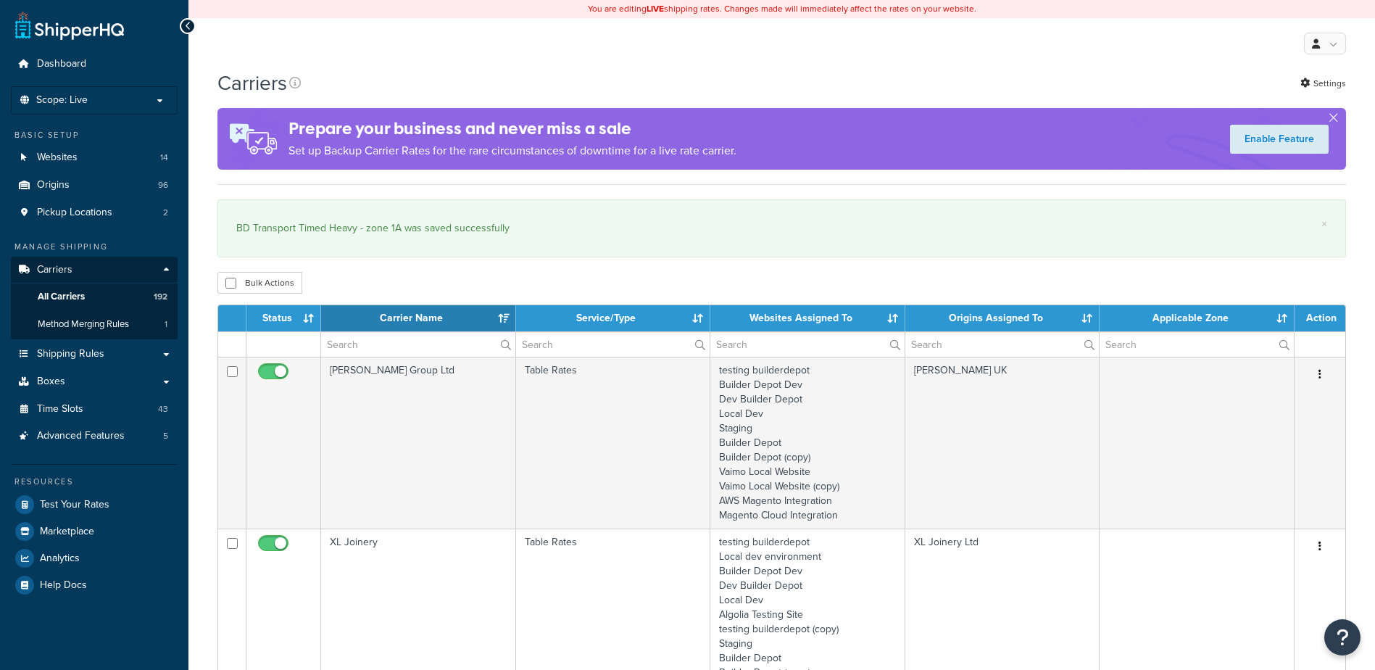
select select "15"
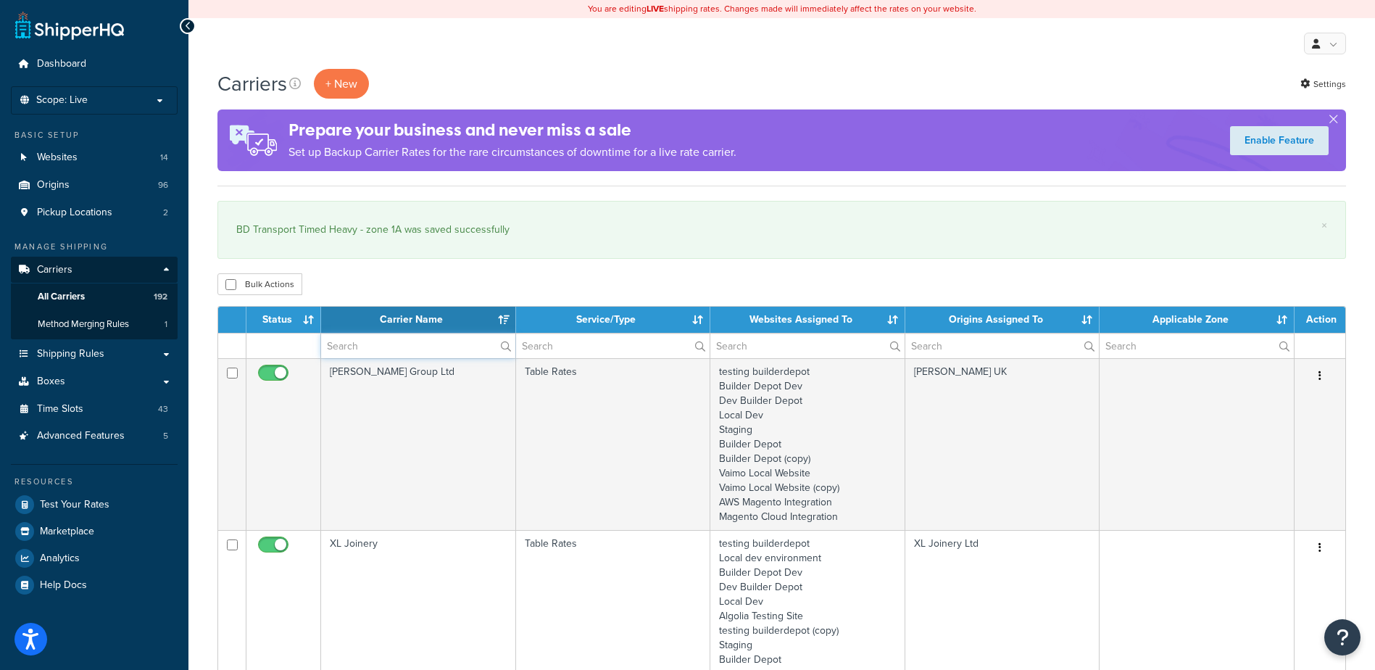
click at [357, 336] on input "text" at bounding box center [418, 345] width 194 height 25
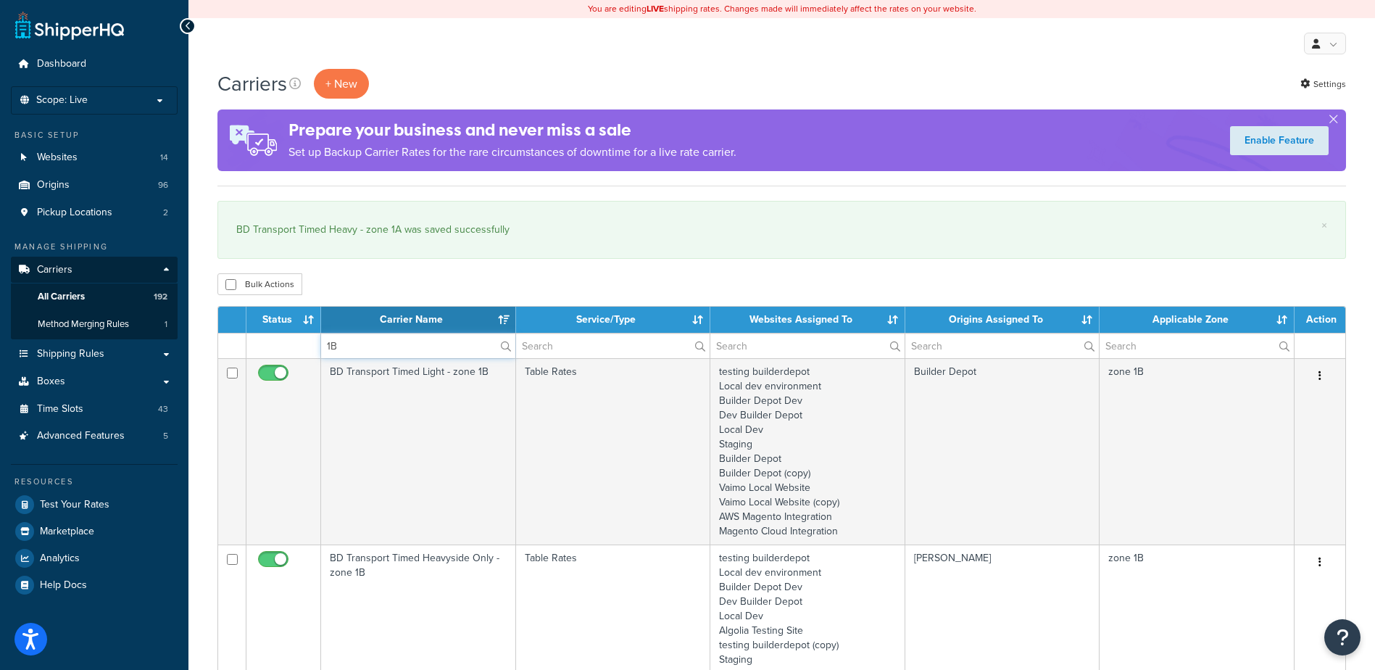
type input "1B"
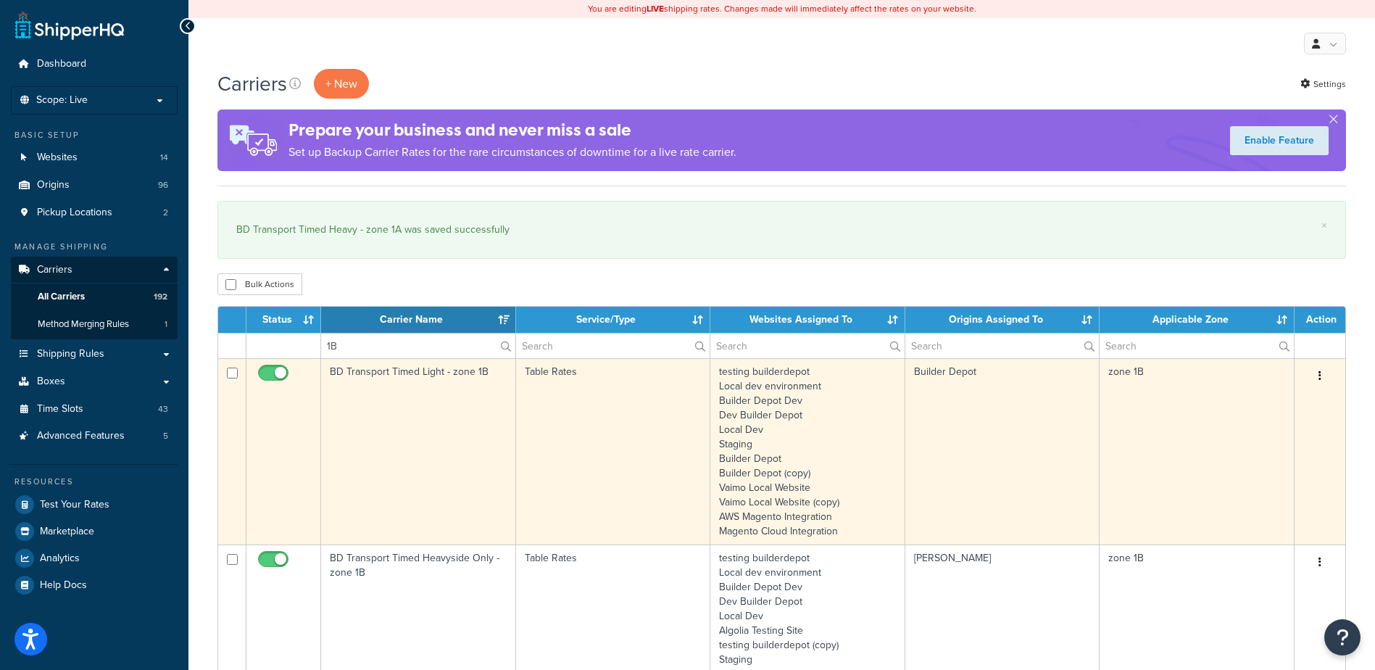
click at [452, 442] on td "BD Transport Timed Light - zone 1B" at bounding box center [418, 451] width 195 height 186
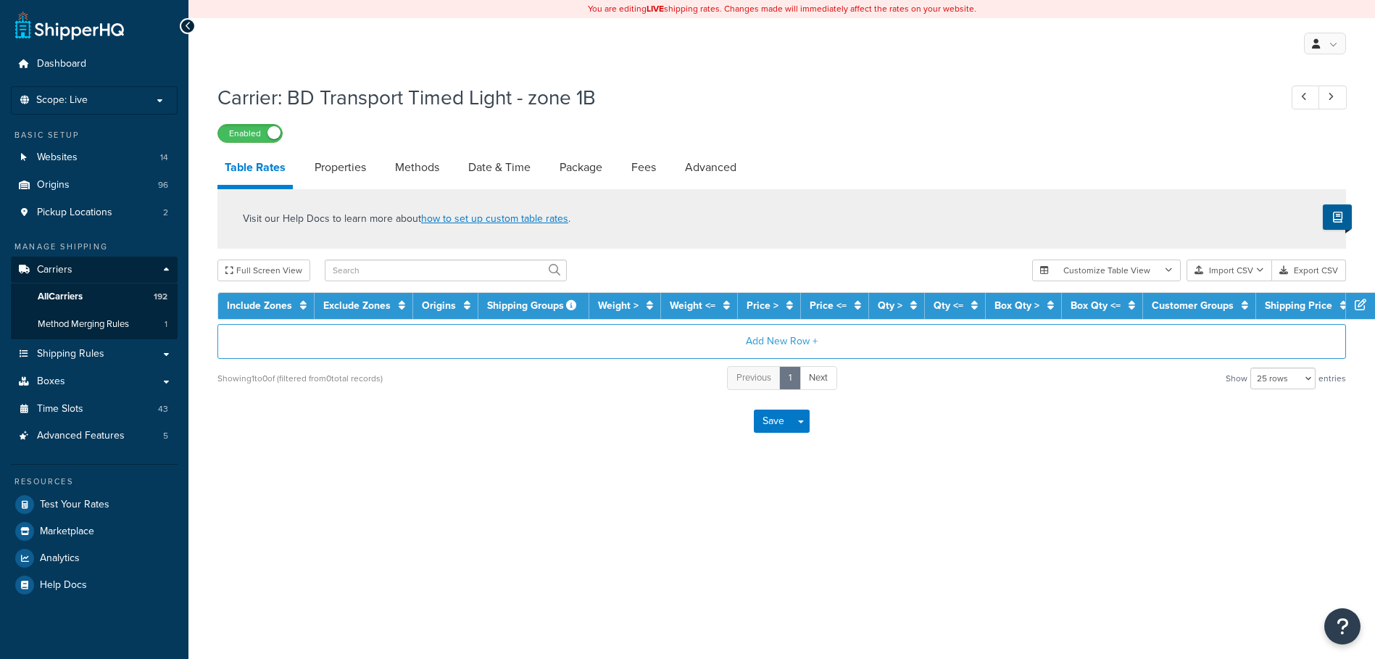
select select "25"
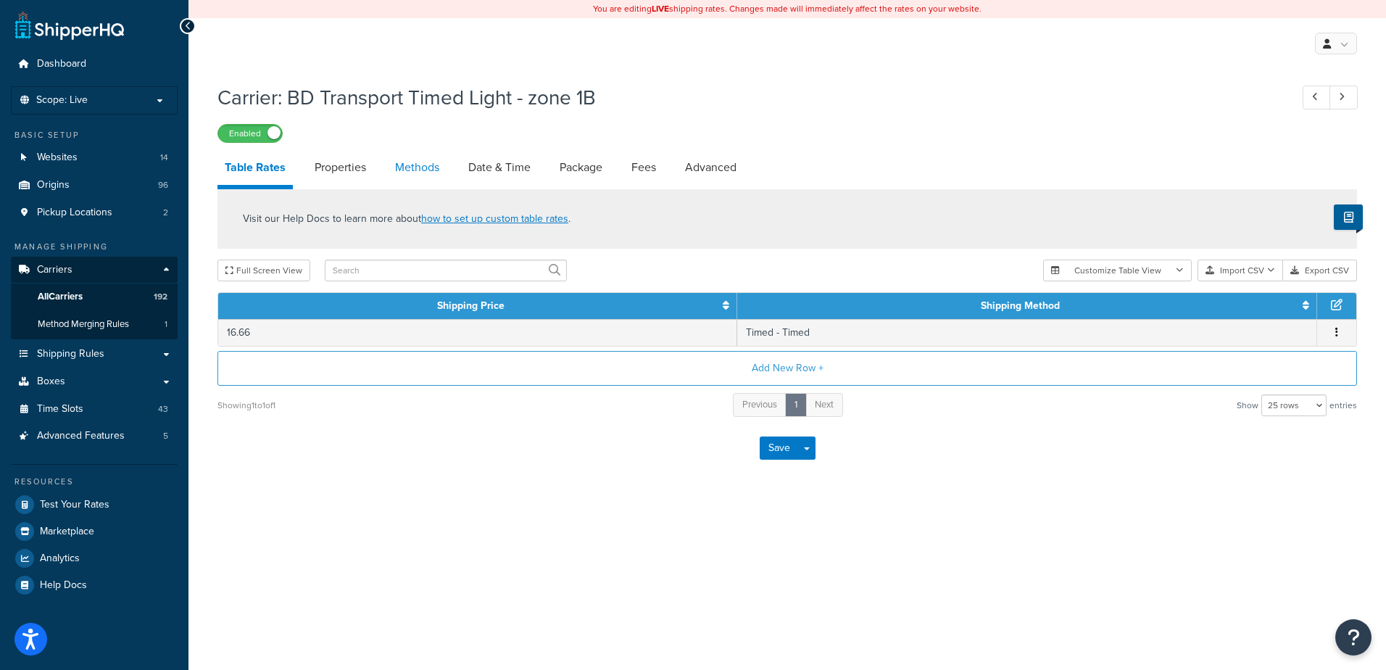
click at [417, 160] on link "Methods" at bounding box center [417, 167] width 59 height 35
select select "25"
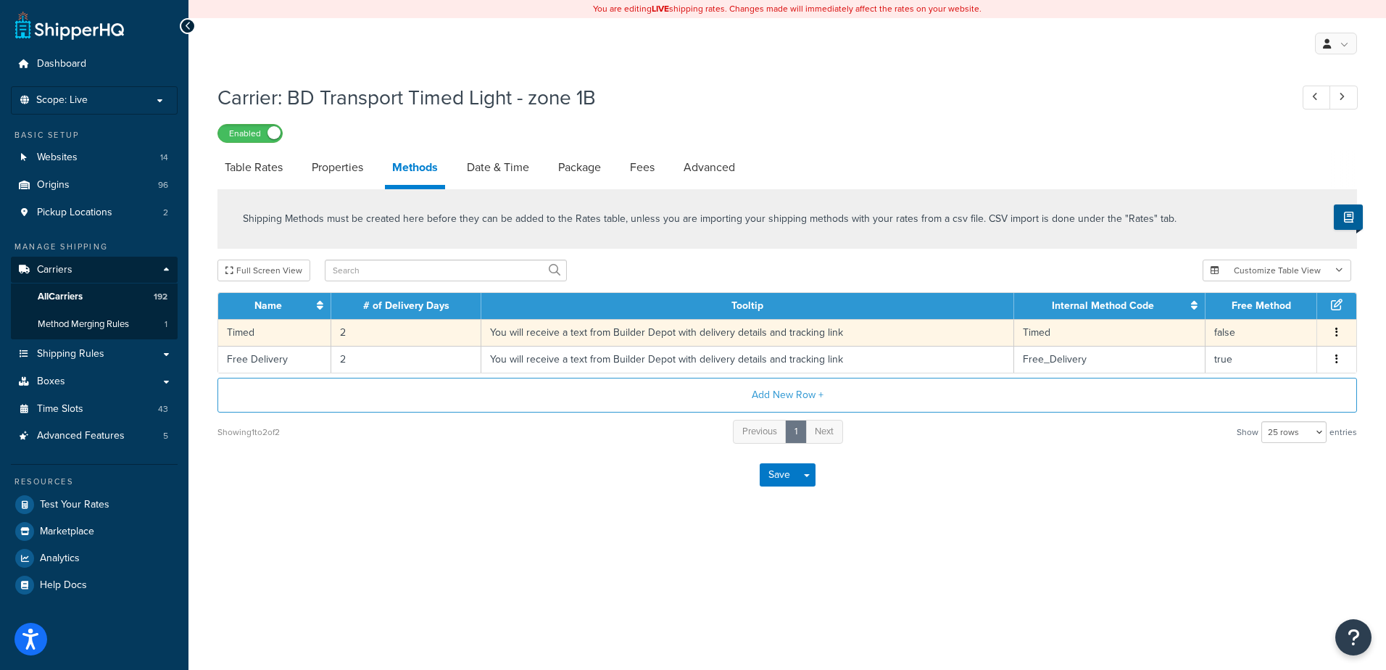
click at [370, 331] on td "2" at bounding box center [406, 332] width 150 height 27
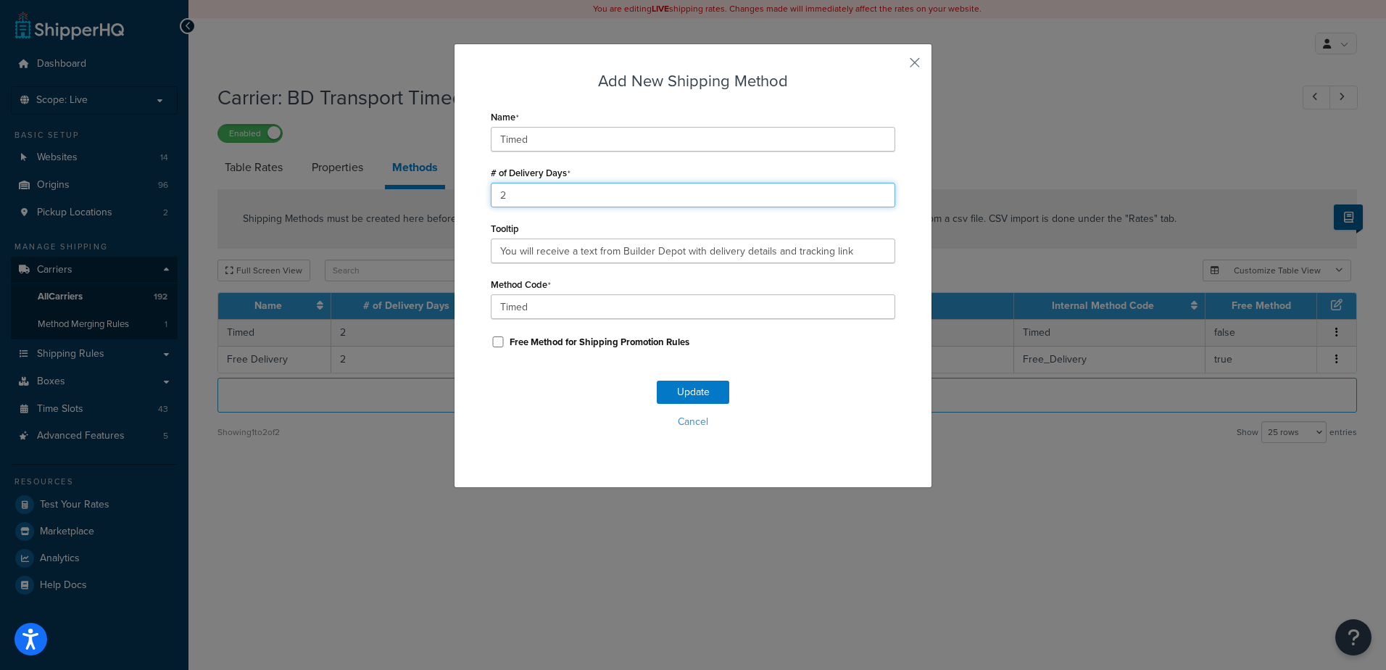
drag, startPoint x: 503, startPoint y: 192, endPoint x: 478, endPoint y: 192, distance: 24.6
click at [478, 191] on div "Add New Shipping Method Name Timed # of Delivery Days 2 Tooltip You will receiv…" at bounding box center [693, 265] width 478 height 444
type input "1"
click at [676, 391] on button "Update" at bounding box center [693, 392] width 72 height 23
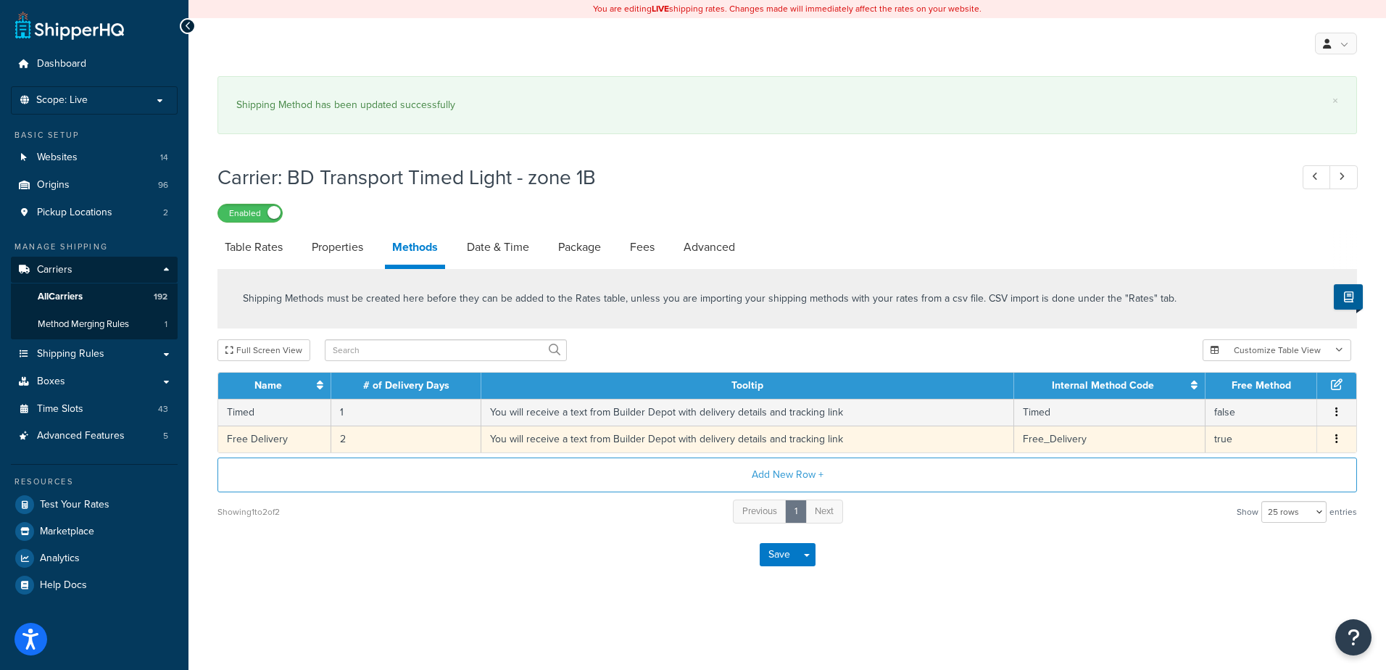
click at [349, 440] on td "2" at bounding box center [406, 438] width 150 height 27
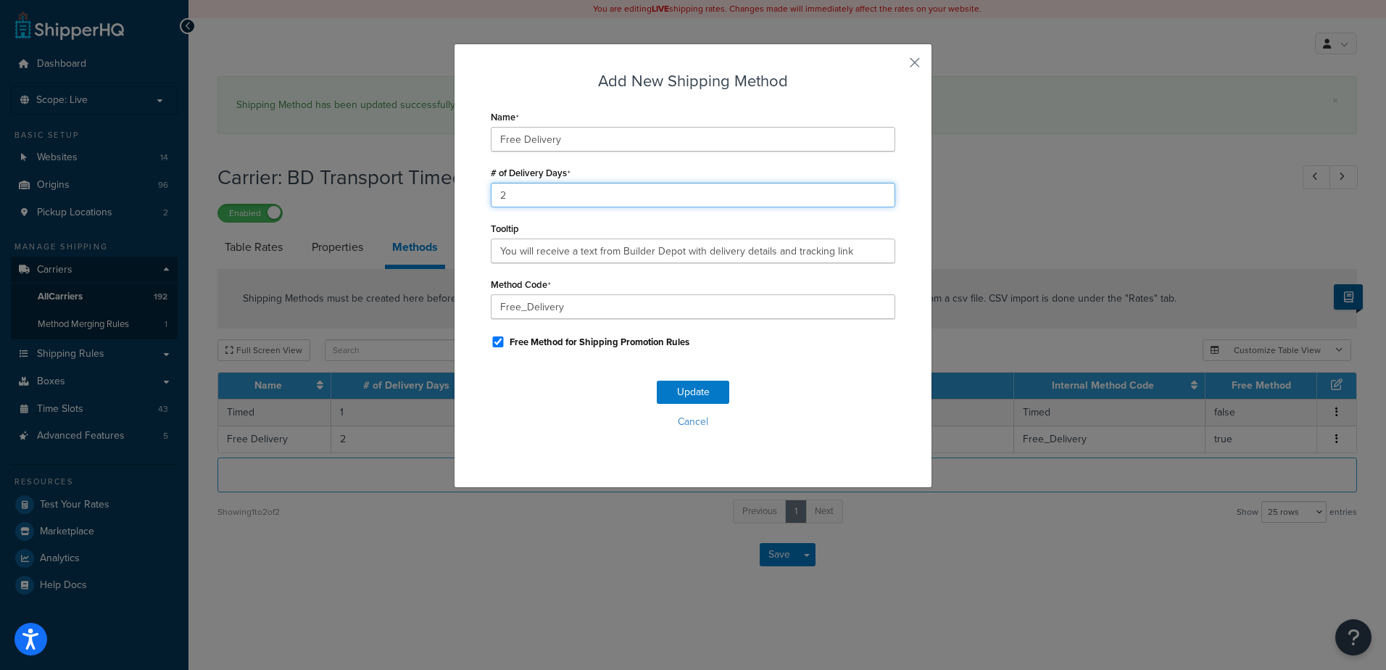
drag, startPoint x: 518, startPoint y: 184, endPoint x: 447, endPoint y: 177, distance: 71.4
click at [447, 177] on div "Add New Shipping Method Name Free Delivery # of Delivery Days 2 Tooltip You wil…" at bounding box center [693, 335] width 1386 height 670
type input "1"
click at [687, 393] on button "Update" at bounding box center [693, 392] width 72 height 23
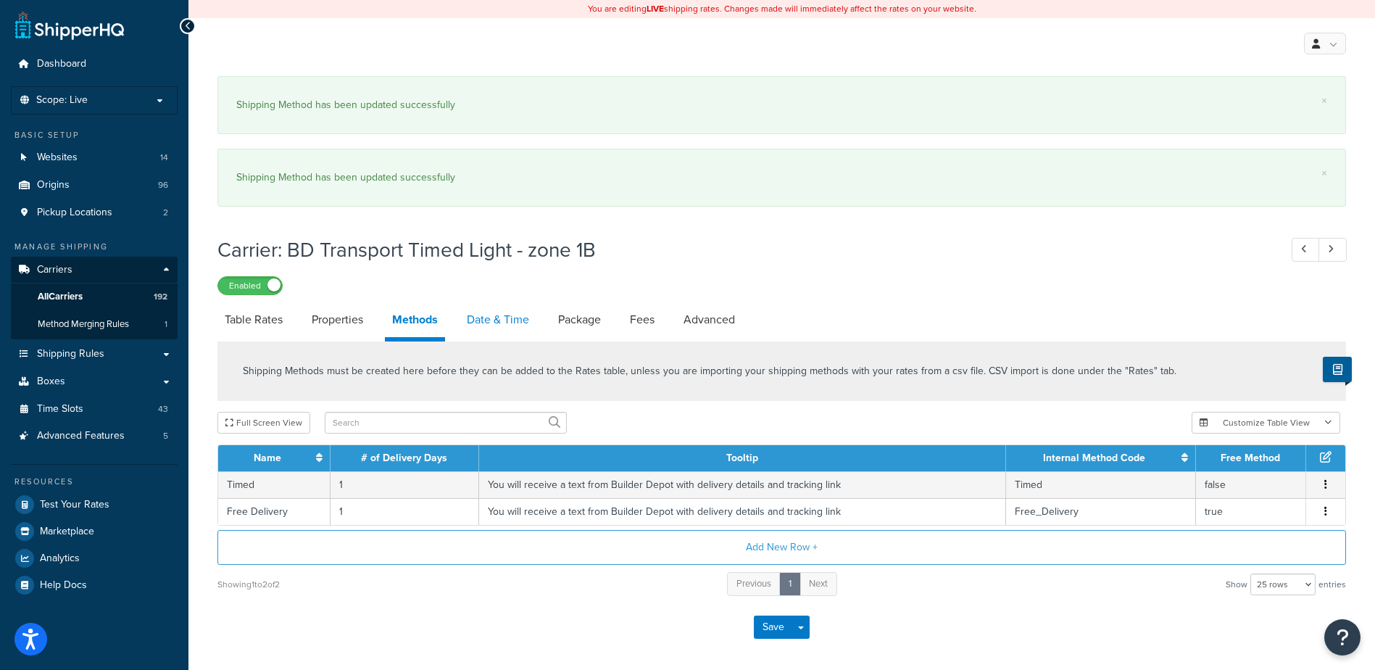
click at [495, 312] on link "Date & Time" at bounding box center [498, 319] width 77 height 35
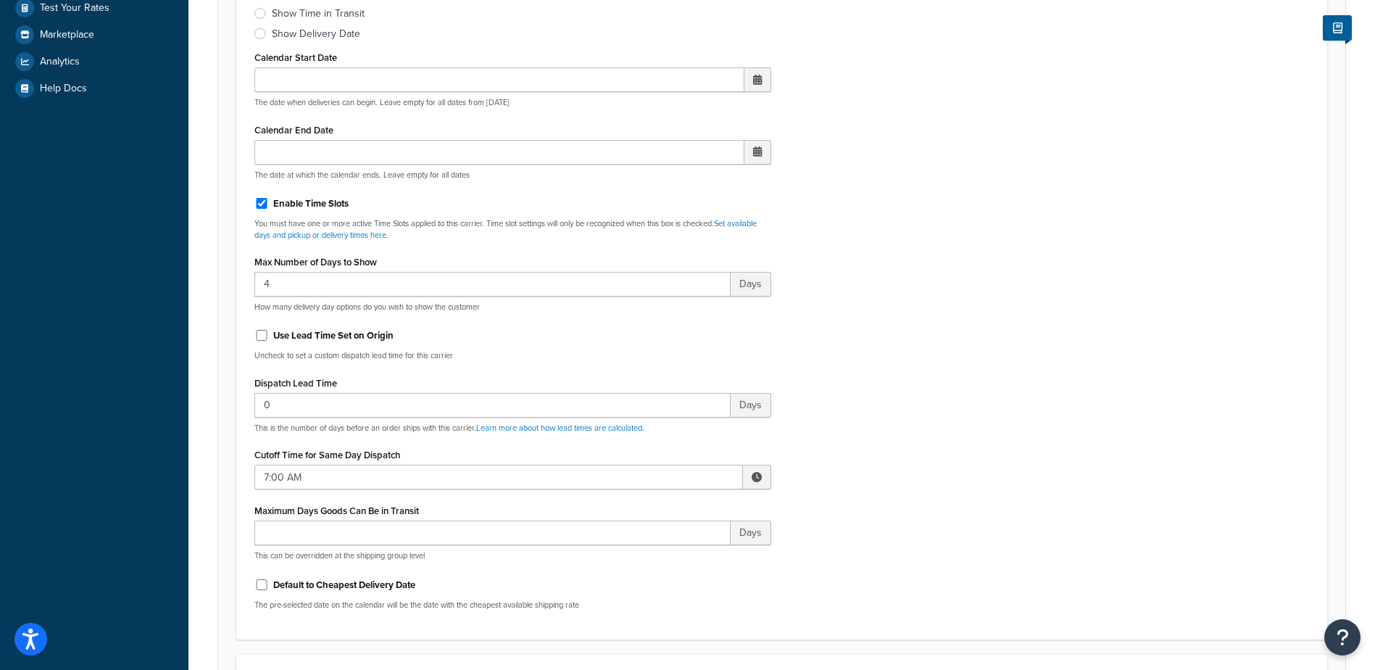
scroll to position [507, 0]
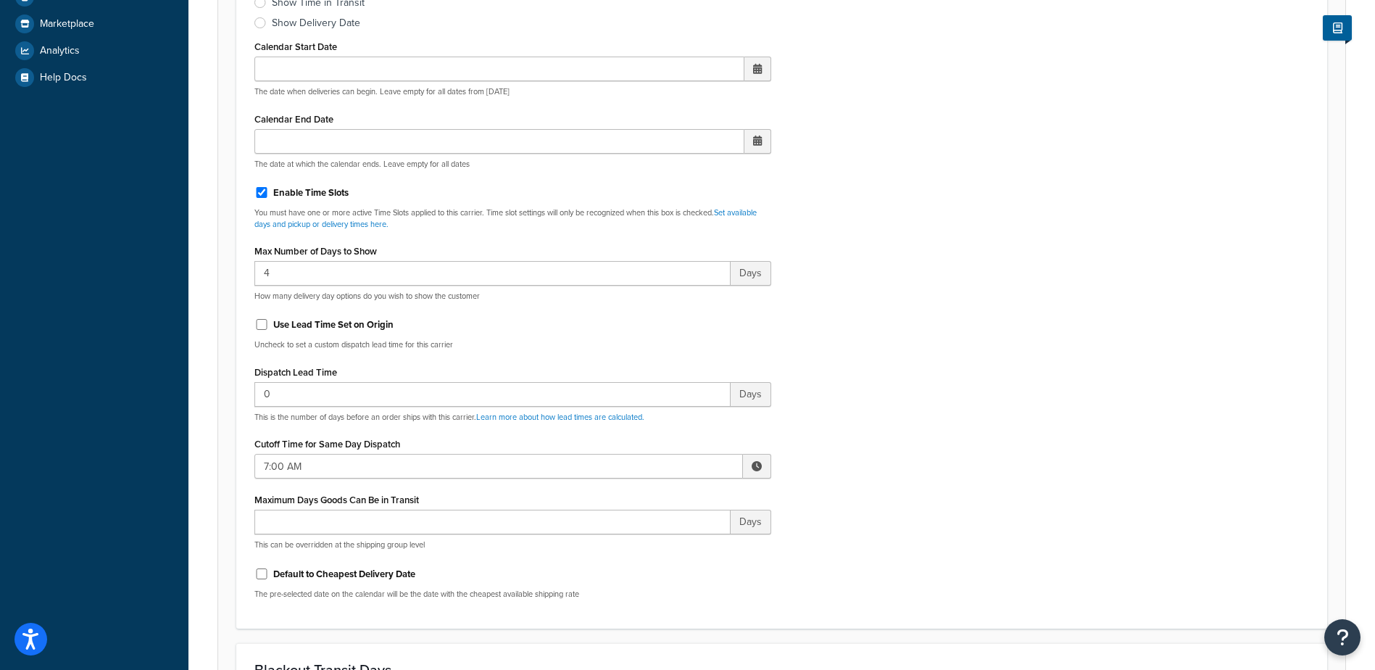
click at [755, 468] on span at bounding box center [757, 466] width 10 height 10
click at [649, 497] on span "▲" at bounding box center [650, 497] width 29 height 29
type input "8:00 AM"
click at [951, 440] on div "Include Delivery Date Information: No, just show shipping rates Show Calendar S…" at bounding box center [782, 269] width 1076 height 682
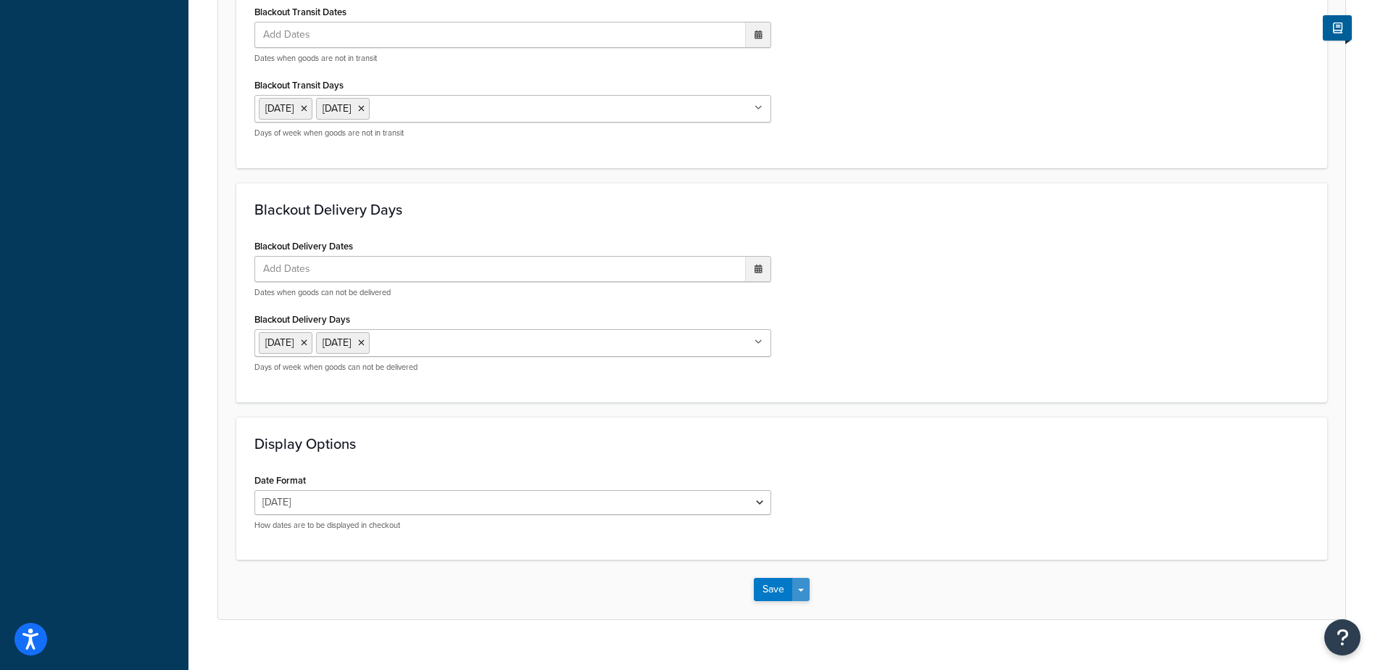
scroll to position [1224, 0]
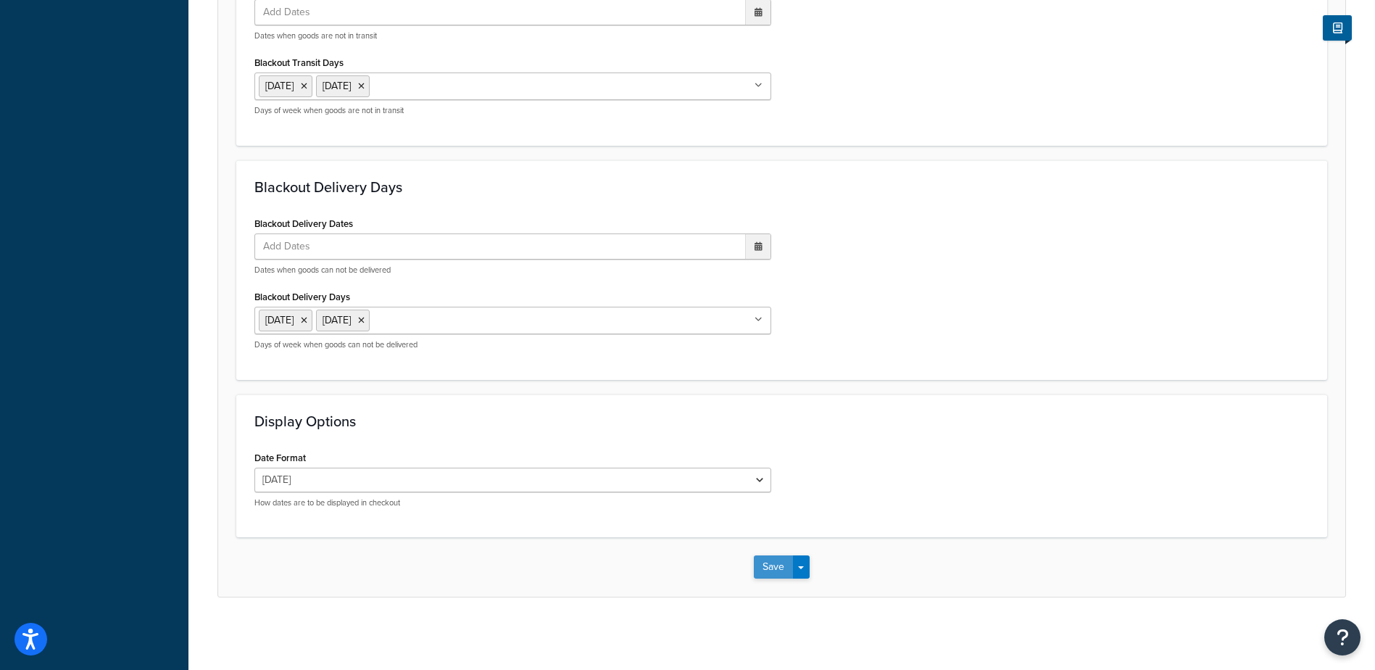
click at [768, 570] on button "Save" at bounding box center [773, 566] width 39 height 23
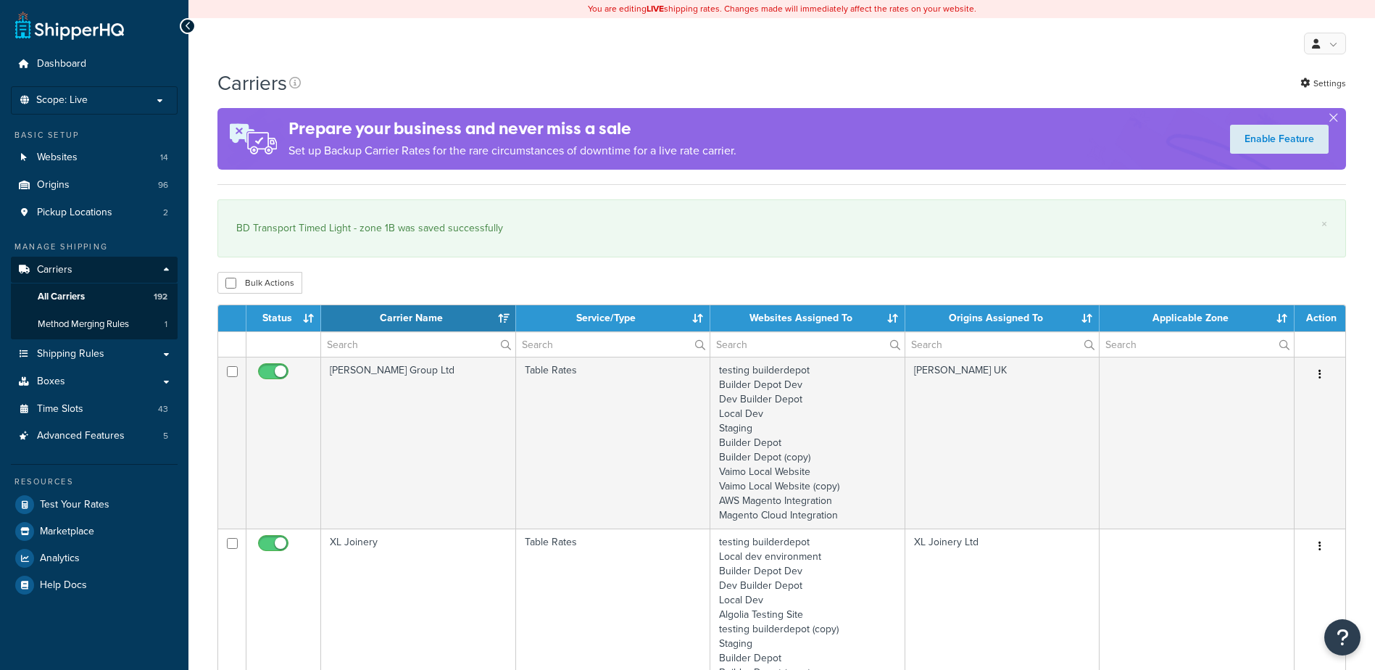
select select "15"
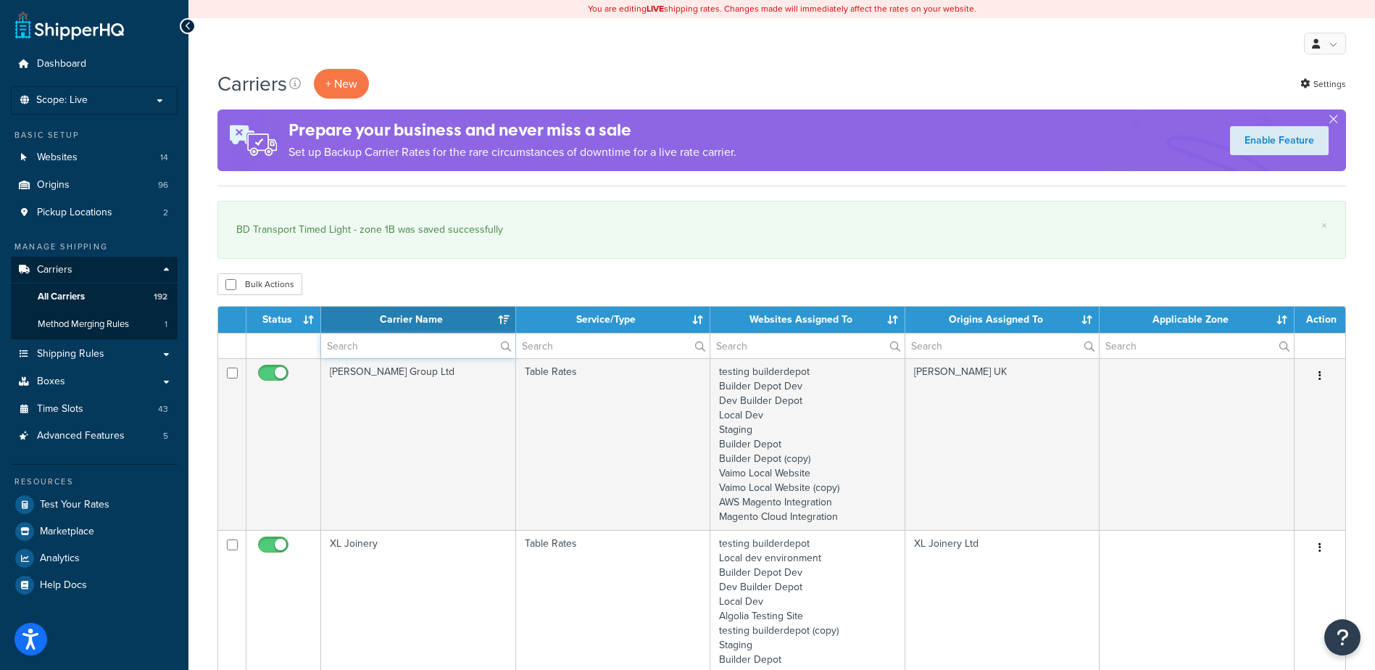
click at [362, 345] on input "text" at bounding box center [418, 345] width 194 height 25
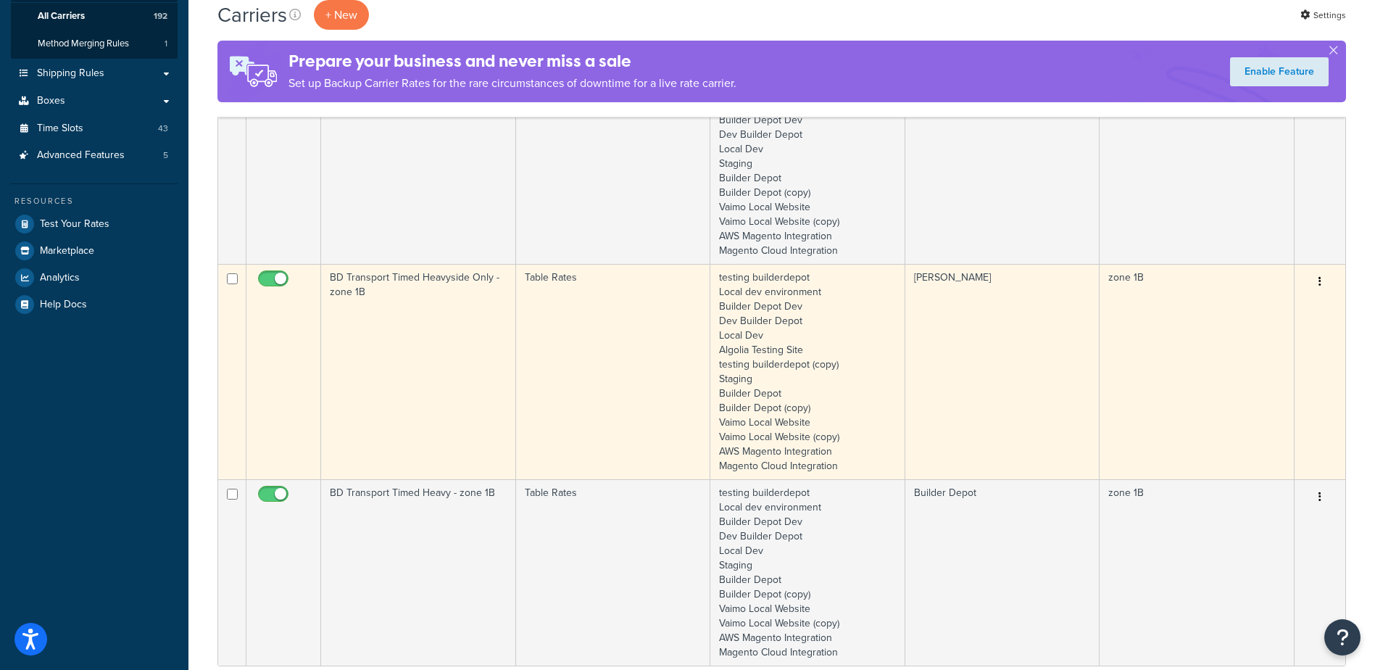
scroll to position [290, 0]
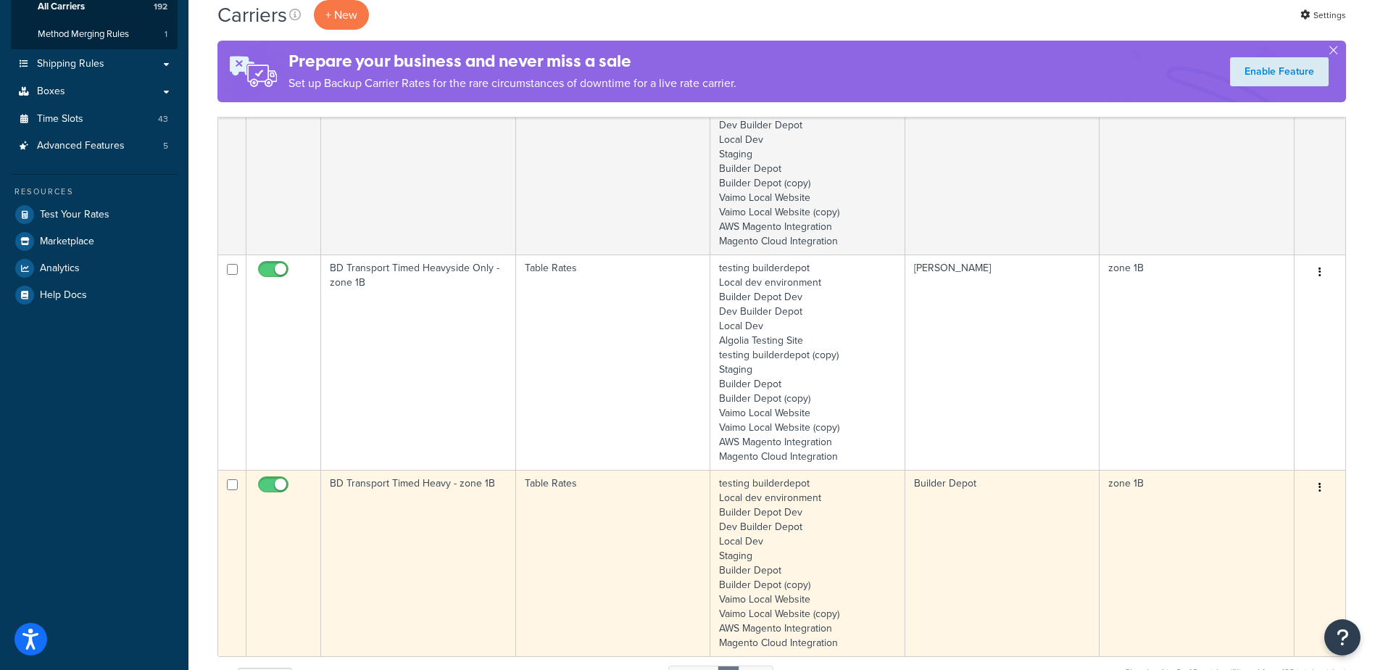
type input "1B"
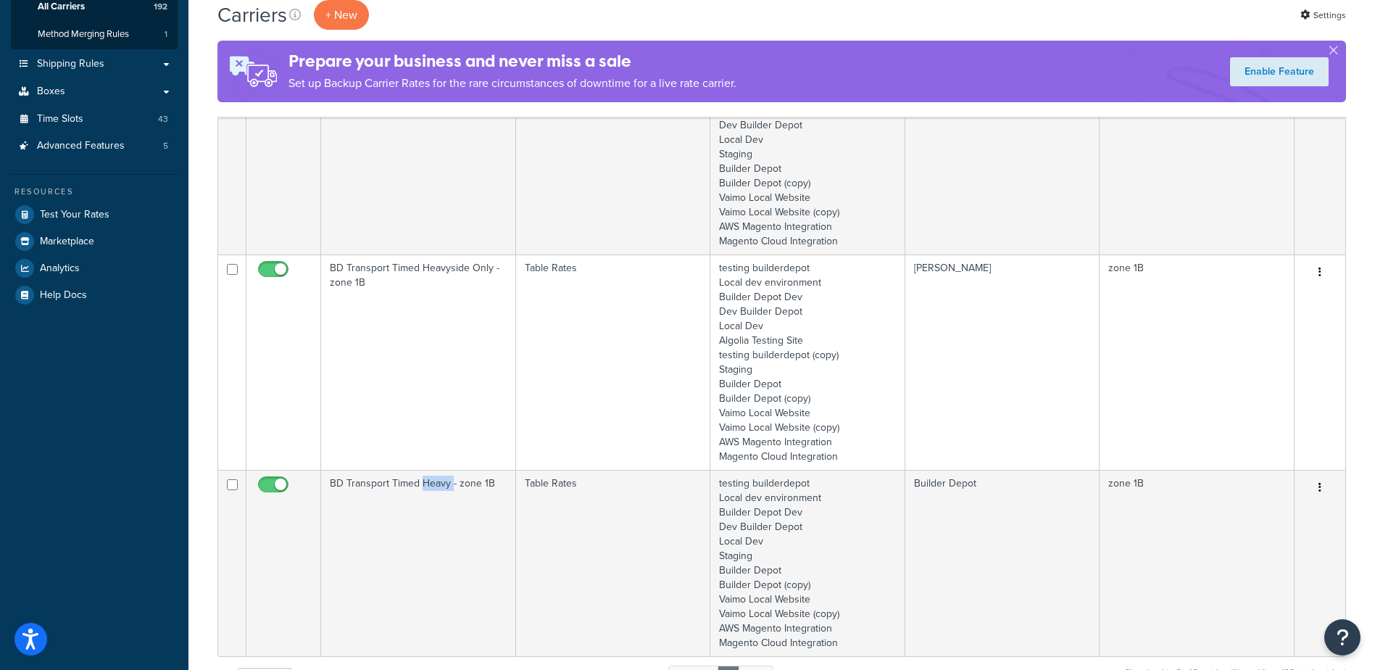
click at [426, 503] on td "BD Transport Timed Heavy - zone 1B" at bounding box center [418, 563] width 195 height 186
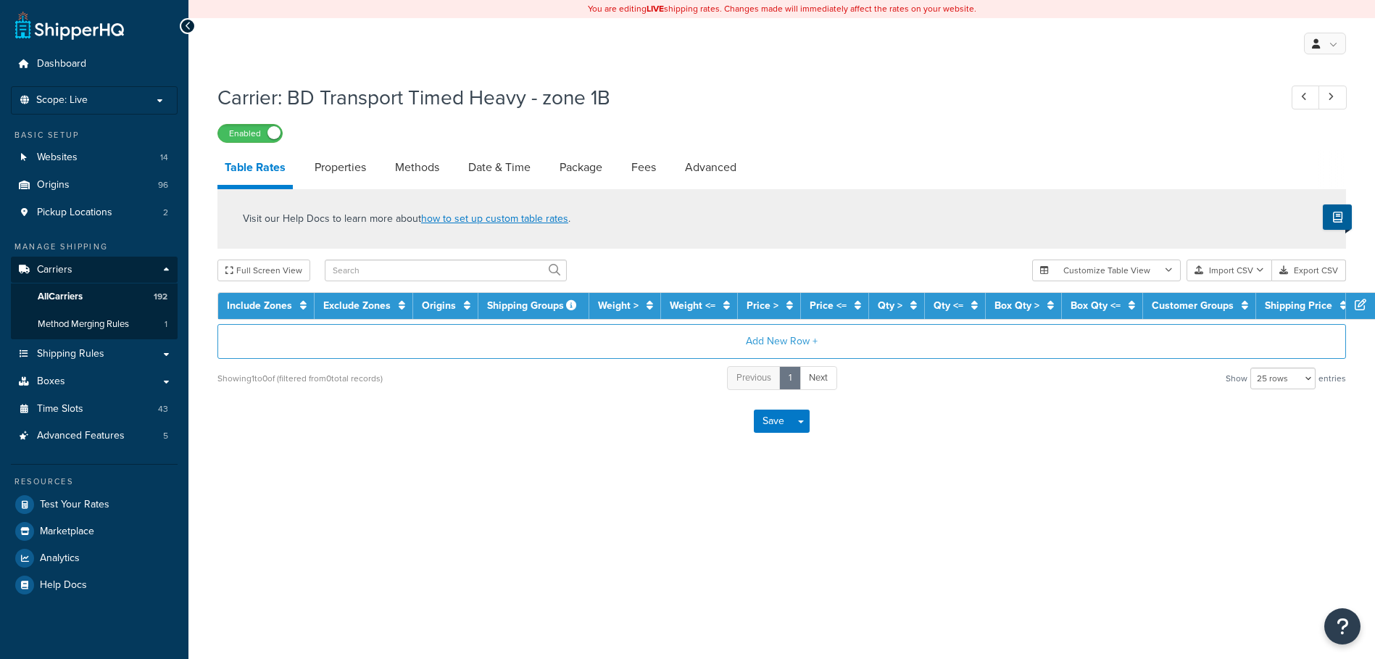
select select "25"
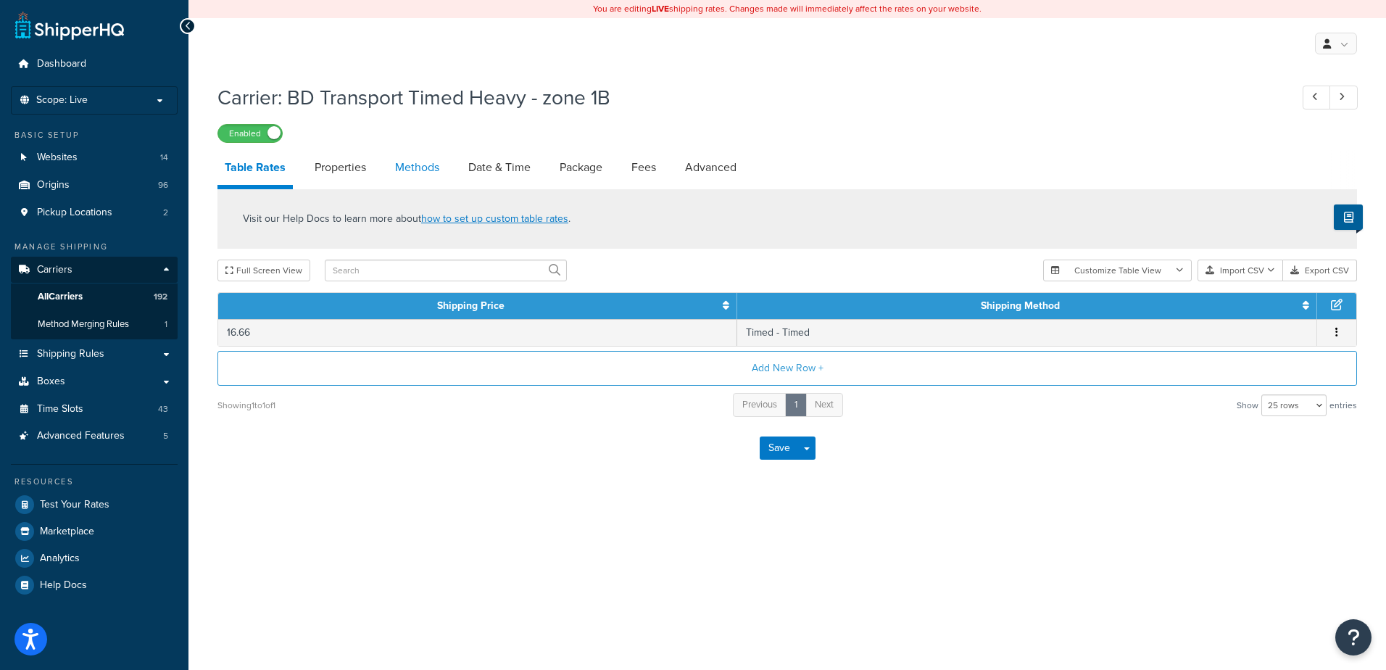
click at [414, 165] on link "Methods" at bounding box center [417, 167] width 59 height 35
select select "25"
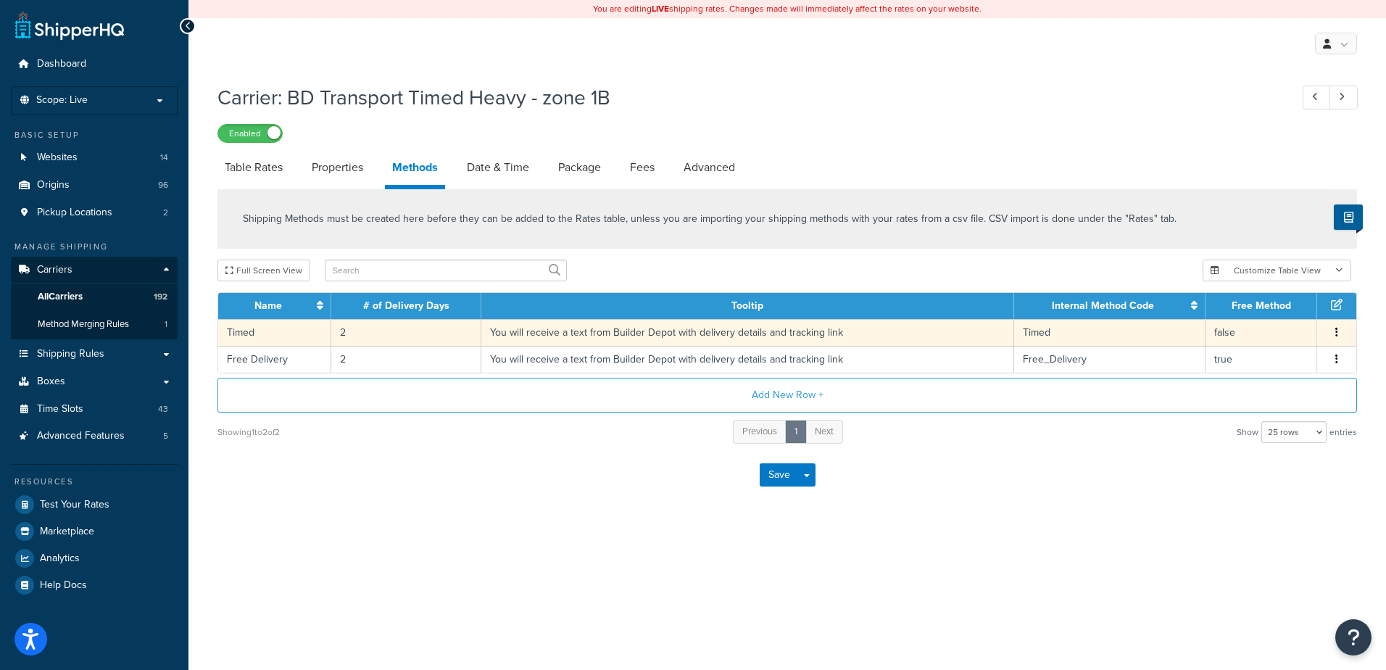
click at [378, 334] on td "2" at bounding box center [406, 332] width 150 height 27
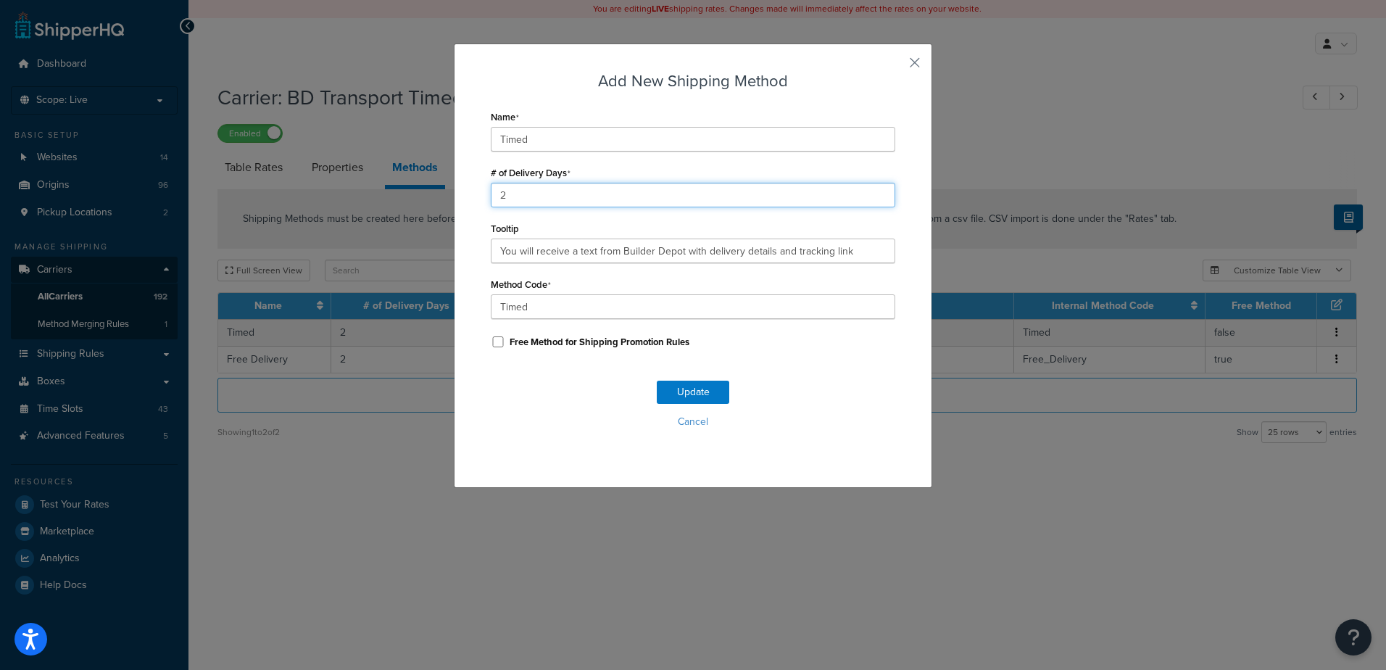
drag, startPoint x: 518, startPoint y: 197, endPoint x: 475, endPoint y: 194, distance: 43.6
click at [475, 194] on div "Add New Shipping Method Name Timed # of Delivery Days 2 Tooltip You will receiv…" at bounding box center [693, 265] width 478 height 444
type input "1"
click at [672, 388] on button "Update" at bounding box center [693, 392] width 72 height 23
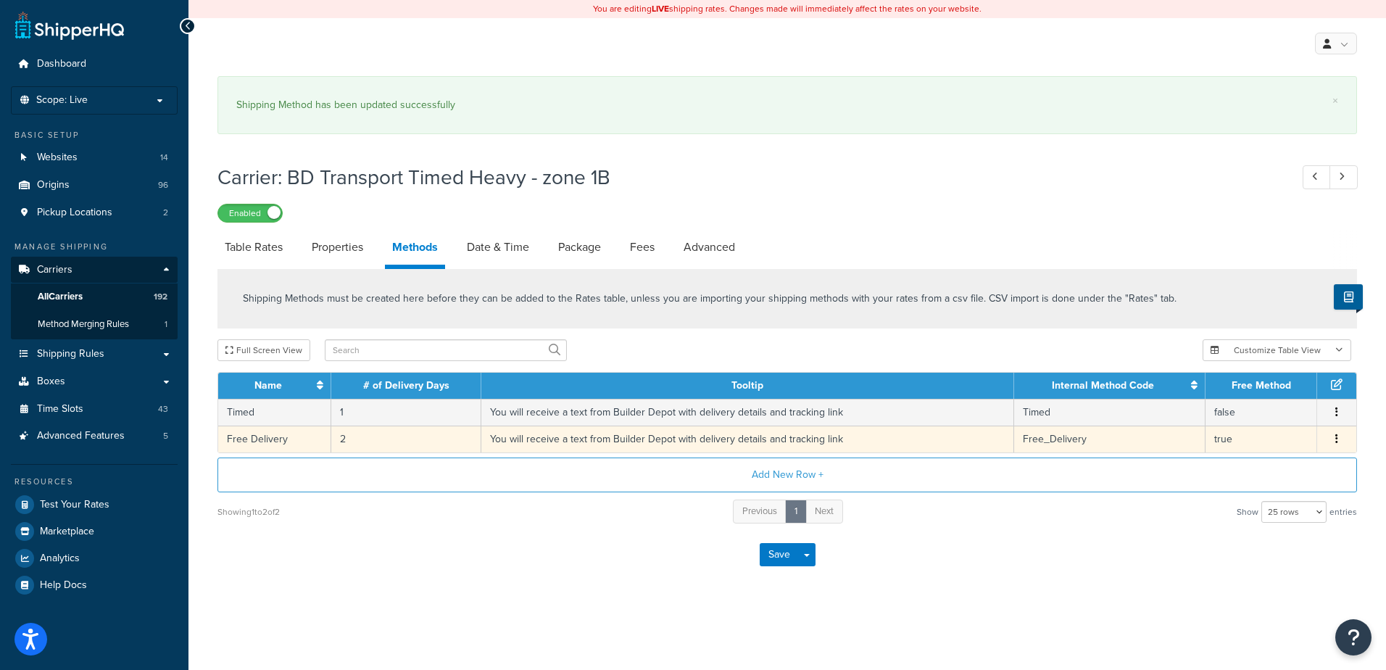
click at [359, 433] on td "2" at bounding box center [406, 438] width 150 height 27
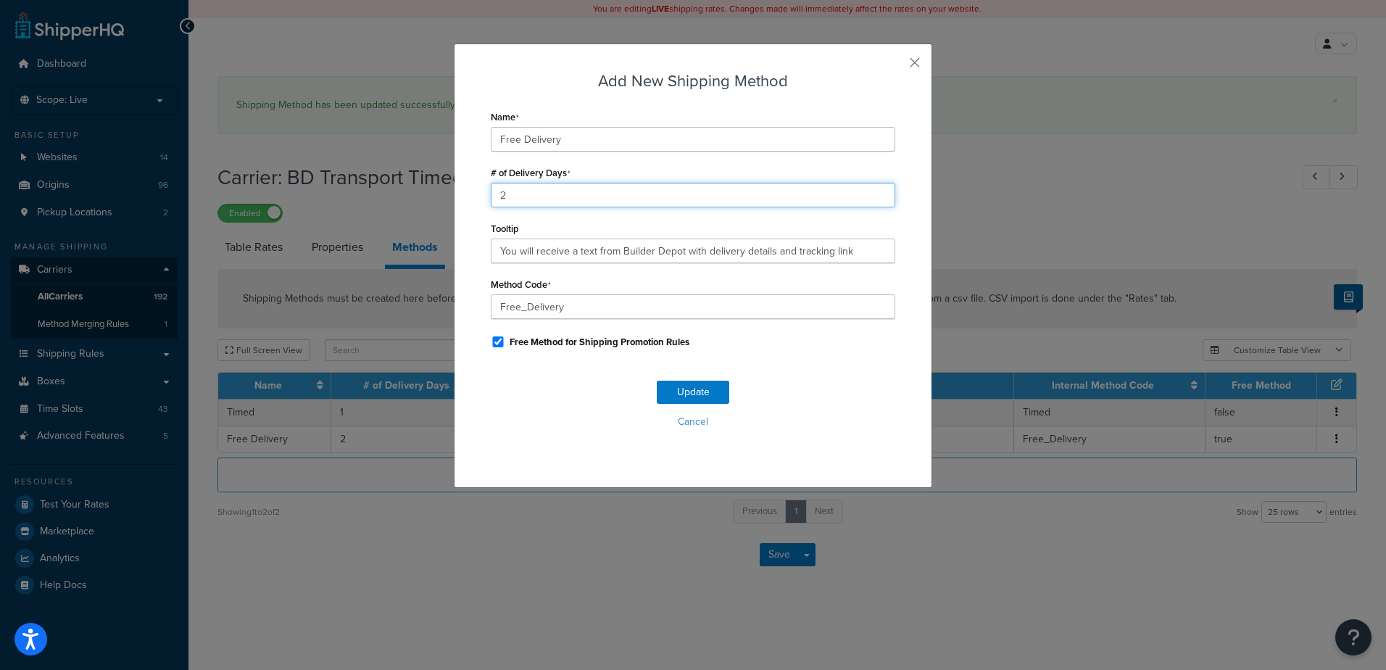
drag, startPoint x: 469, startPoint y: 193, endPoint x: 457, endPoint y: 194, distance: 11.6
click at [457, 194] on div "Add New Shipping Method Name Free Delivery # of Delivery Days 2 Tooltip You wil…" at bounding box center [693, 265] width 478 height 444
type input "1"
click at [672, 389] on button "Update" at bounding box center [693, 392] width 72 height 23
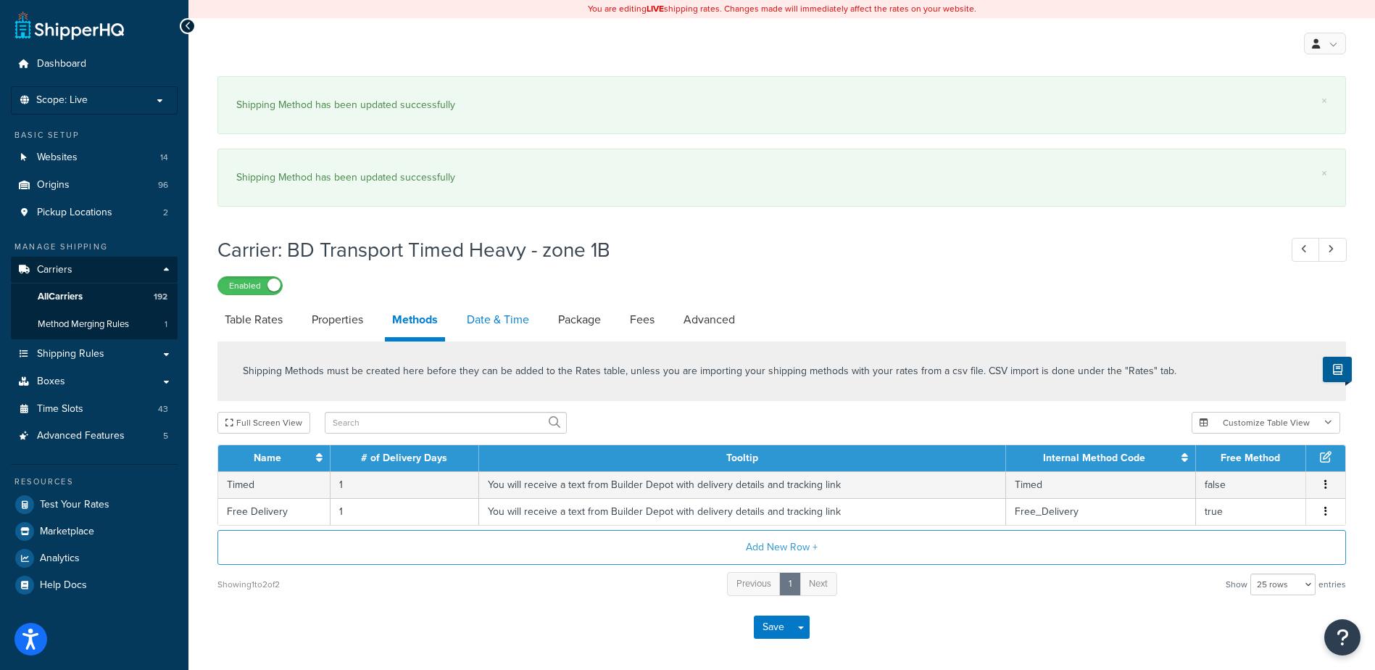
click at [502, 302] on link "Date & Time" at bounding box center [498, 319] width 77 height 35
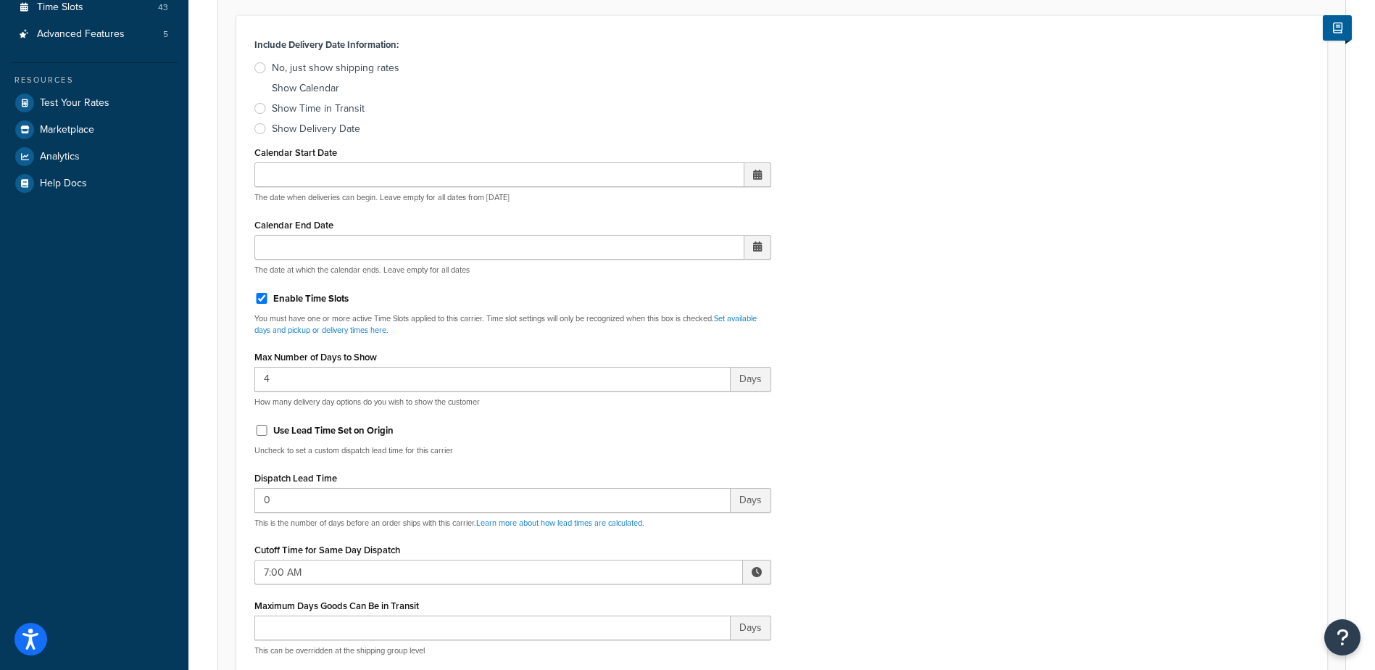
scroll to position [435, 0]
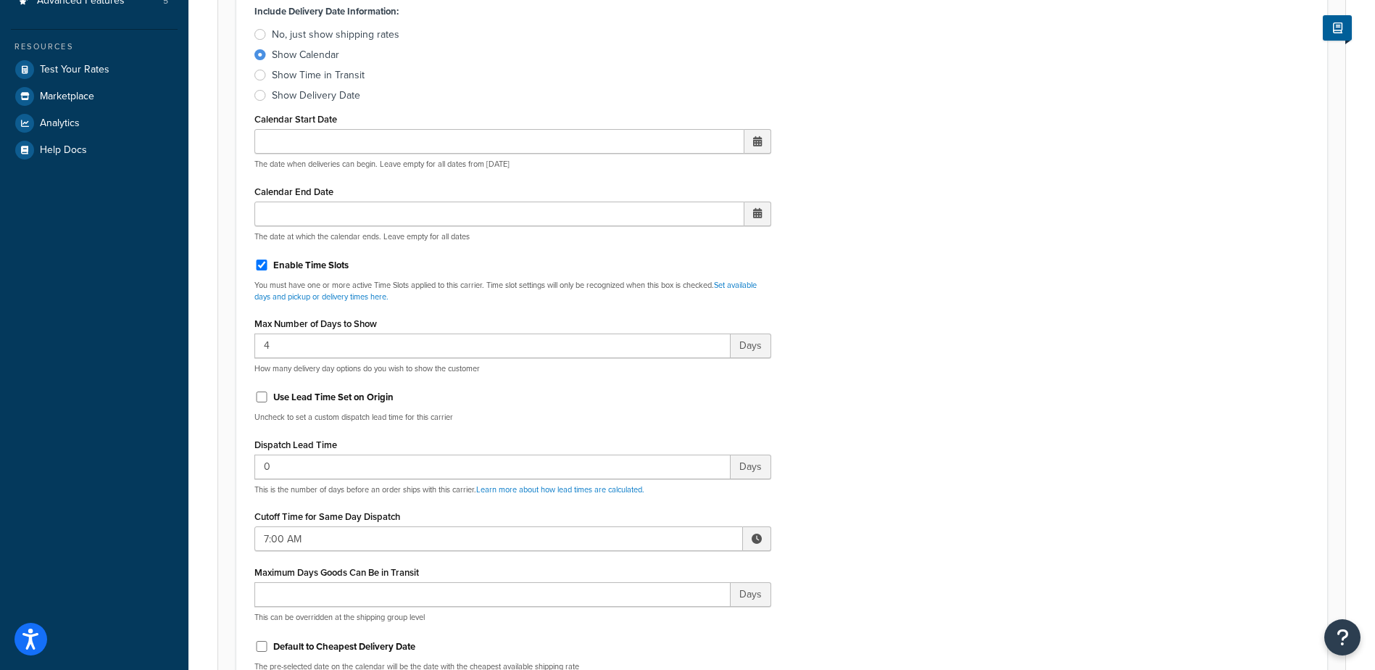
click at [757, 534] on span at bounding box center [757, 538] width 10 height 10
click at [654, 575] on span "▲" at bounding box center [650, 570] width 29 height 29
type input "8:00 AM"
click at [842, 501] on div "Include Delivery Date Information: No, just show shipping rates Show Calendar S…" at bounding box center [782, 342] width 1076 height 682
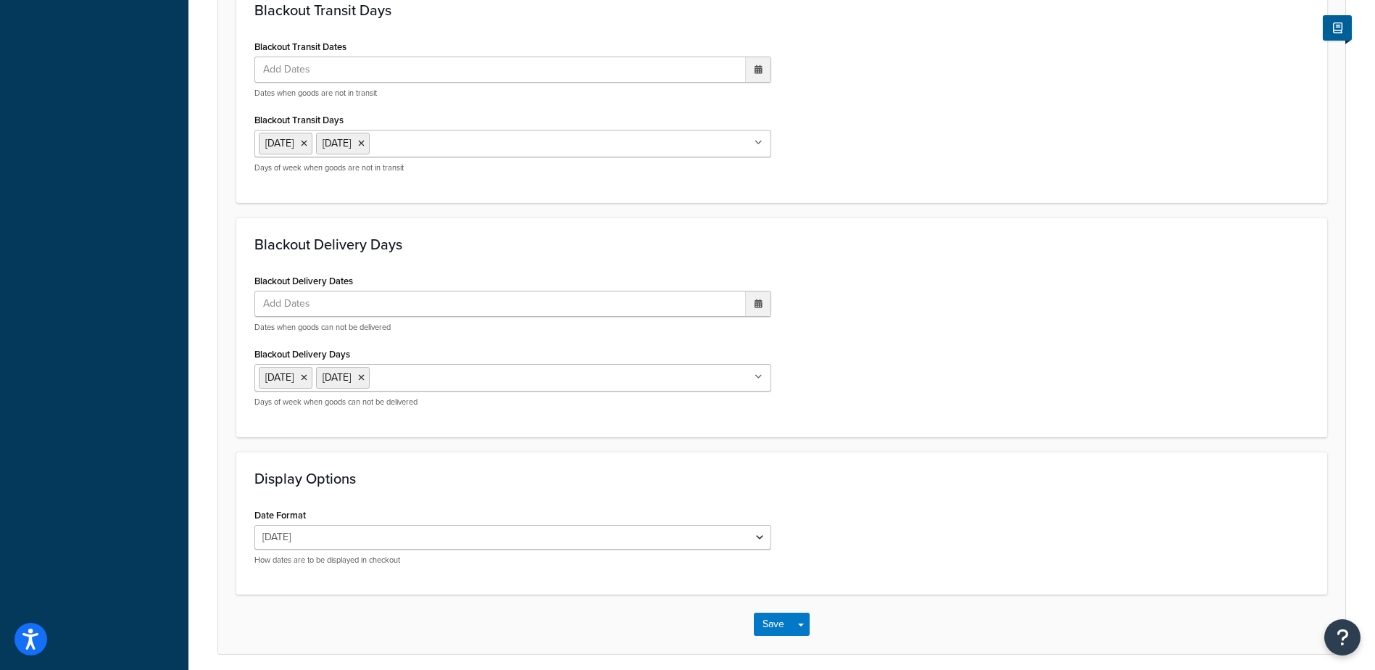
scroll to position [1224, 0]
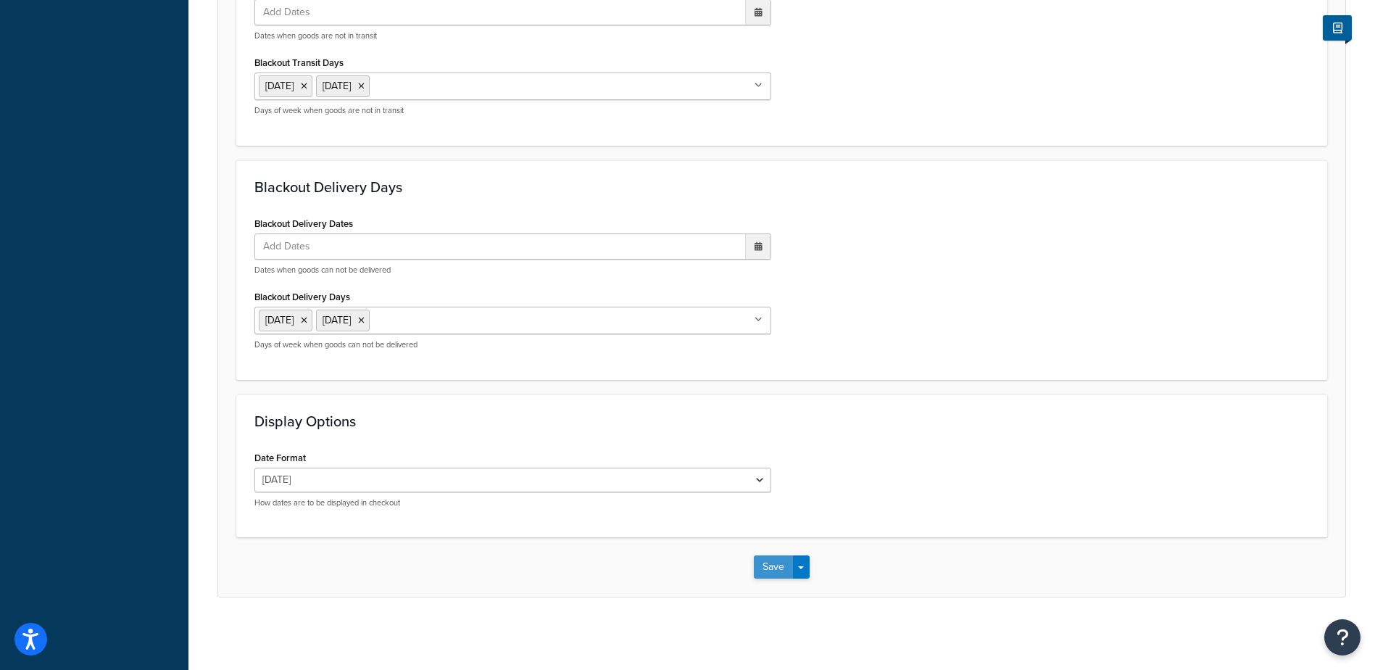
click at [770, 563] on button "Save" at bounding box center [773, 566] width 39 height 23
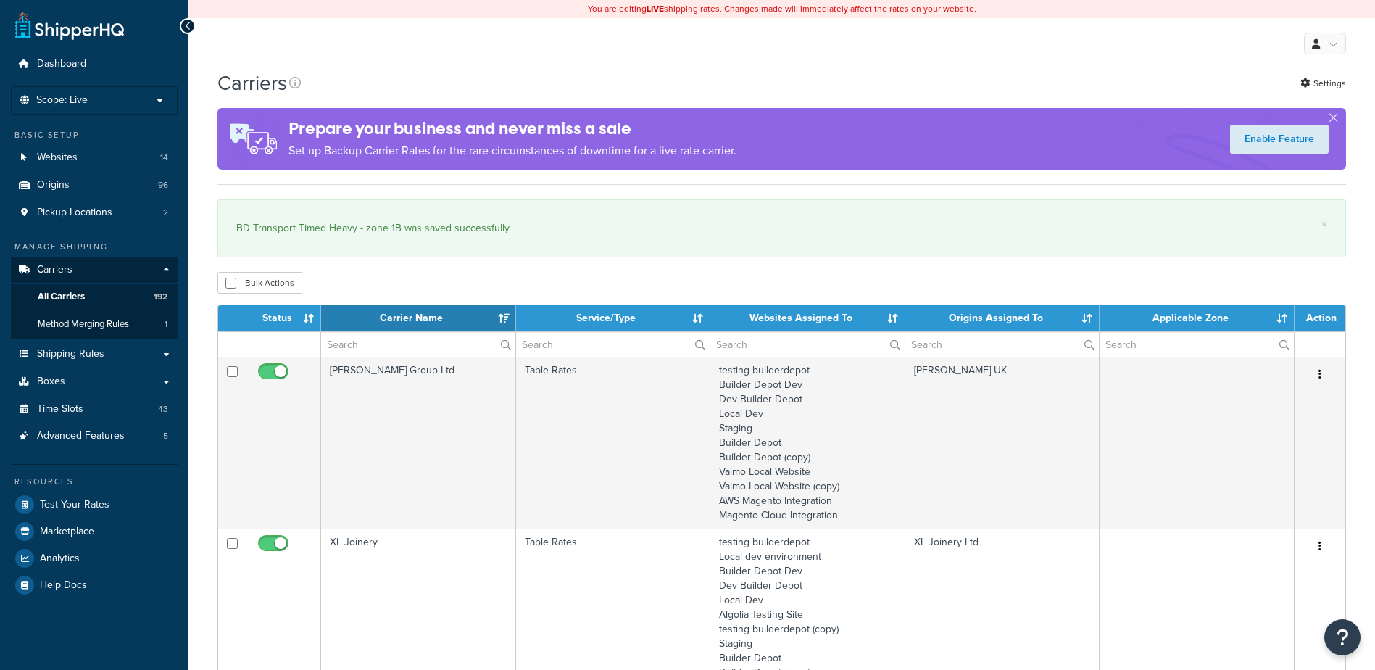
select select "15"
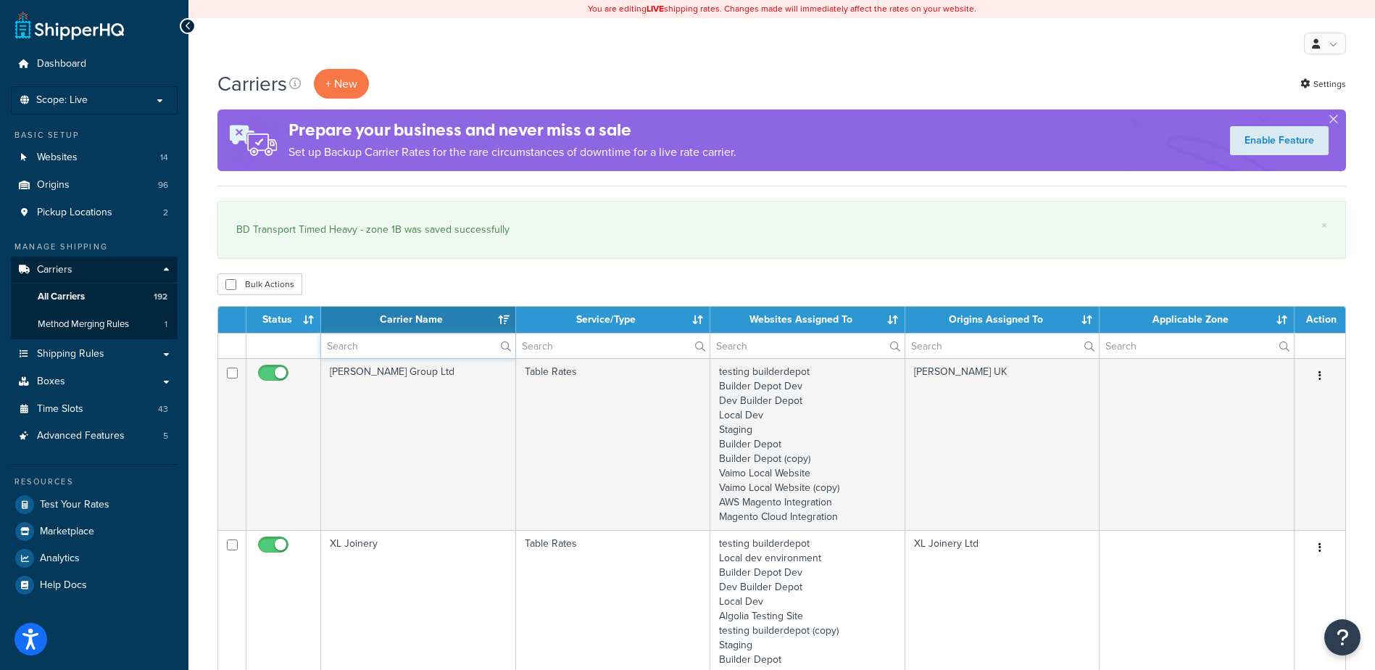
click at [367, 344] on input "text" at bounding box center [418, 345] width 194 height 25
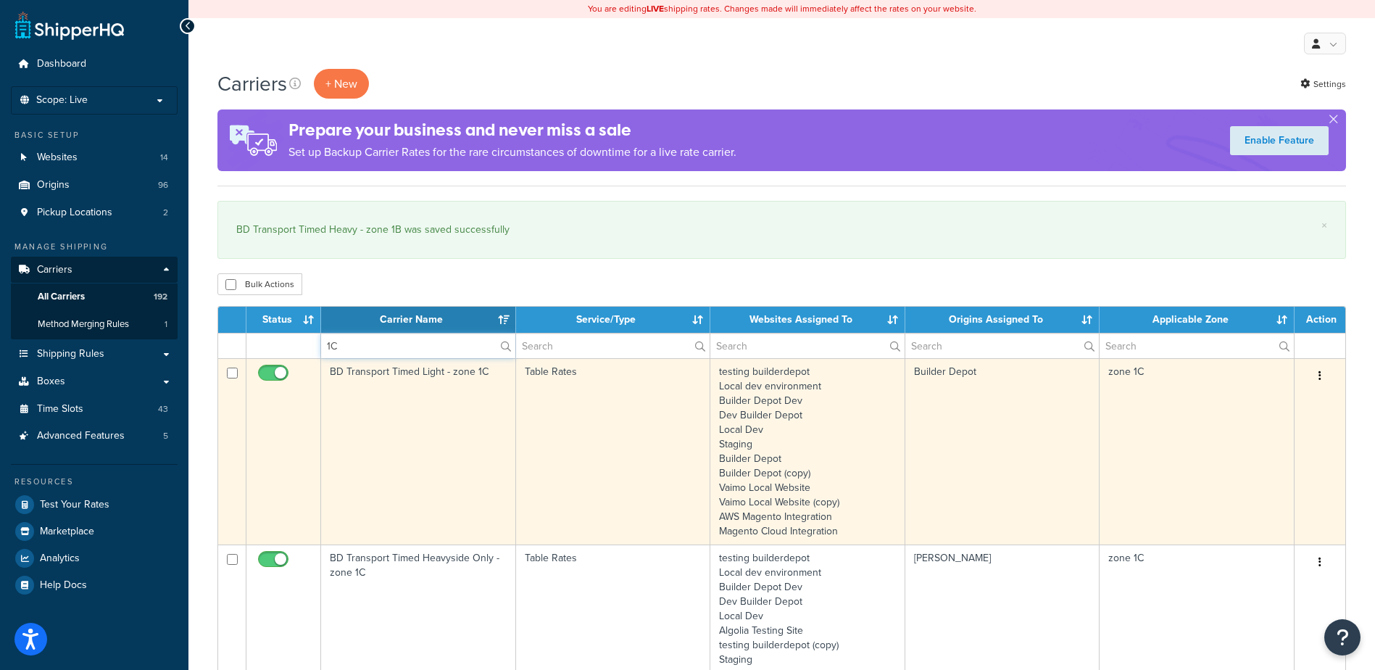
type input "1C"
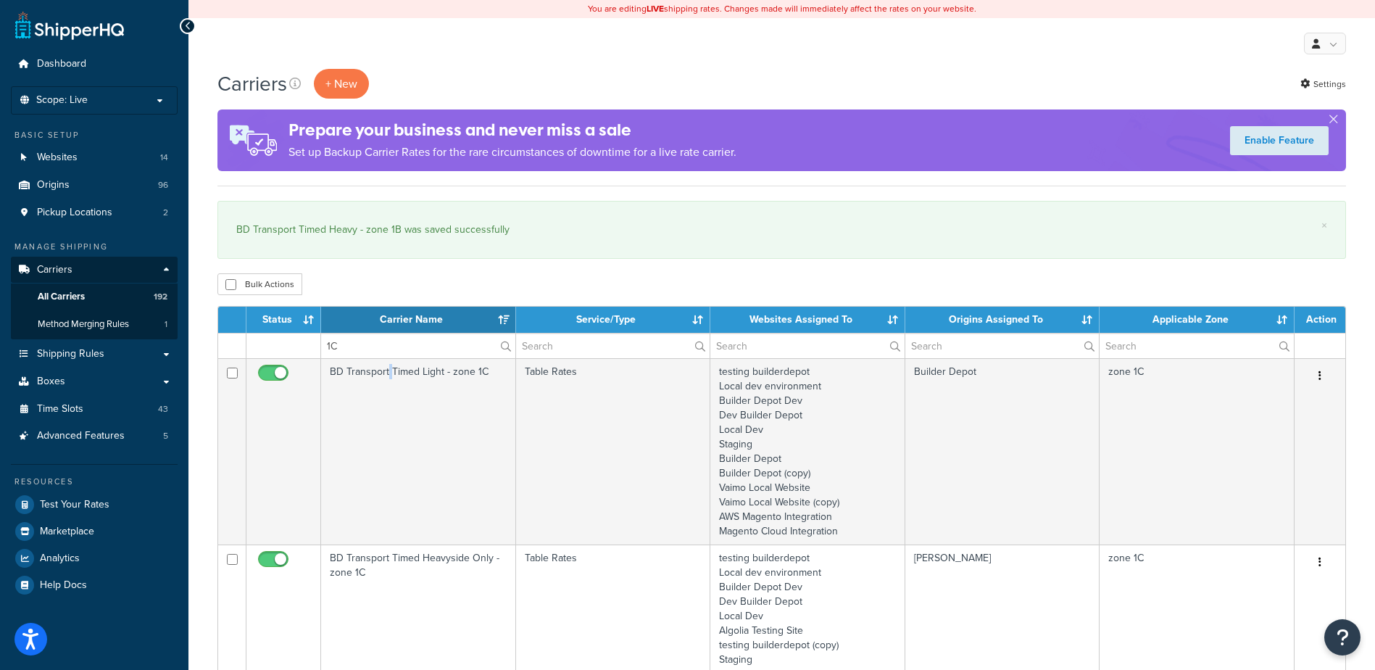
click at [388, 420] on td "BD Transport Timed Light - zone 1C" at bounding box center [418, 451] width 195 height 186
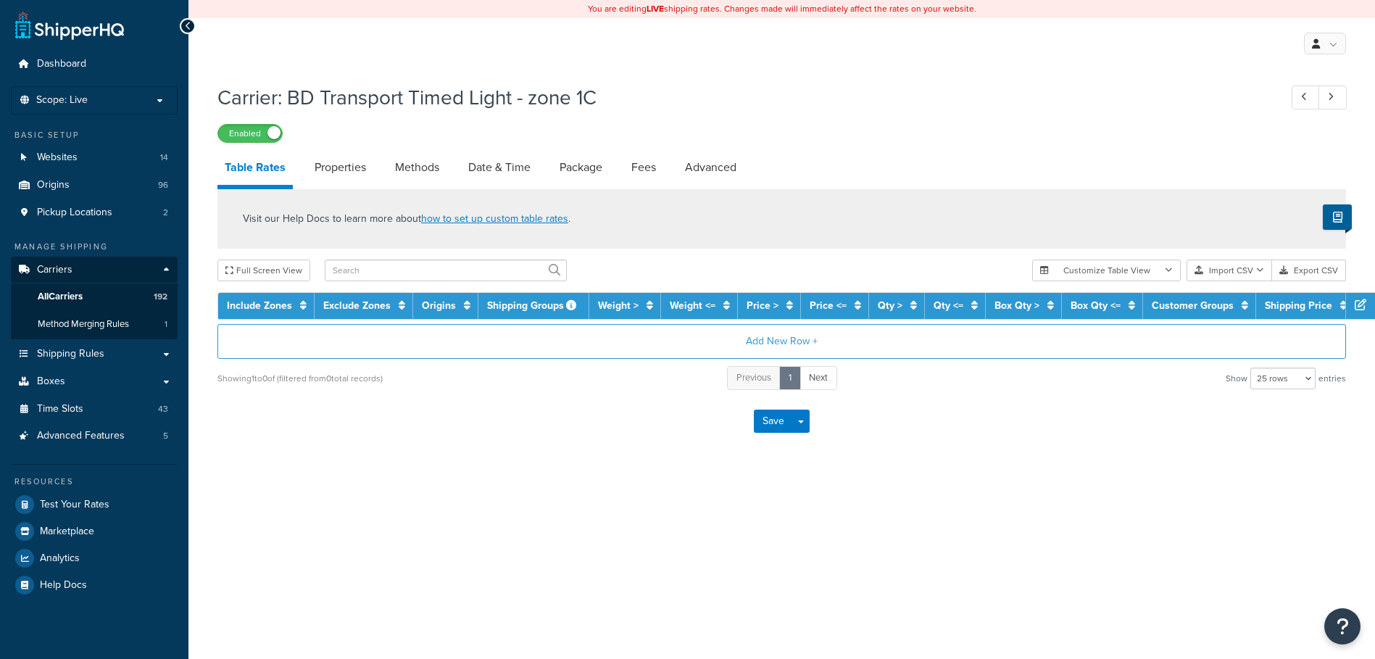
select select "25"
